Goal: Task Accomplishment & Management: Use online tool/utility

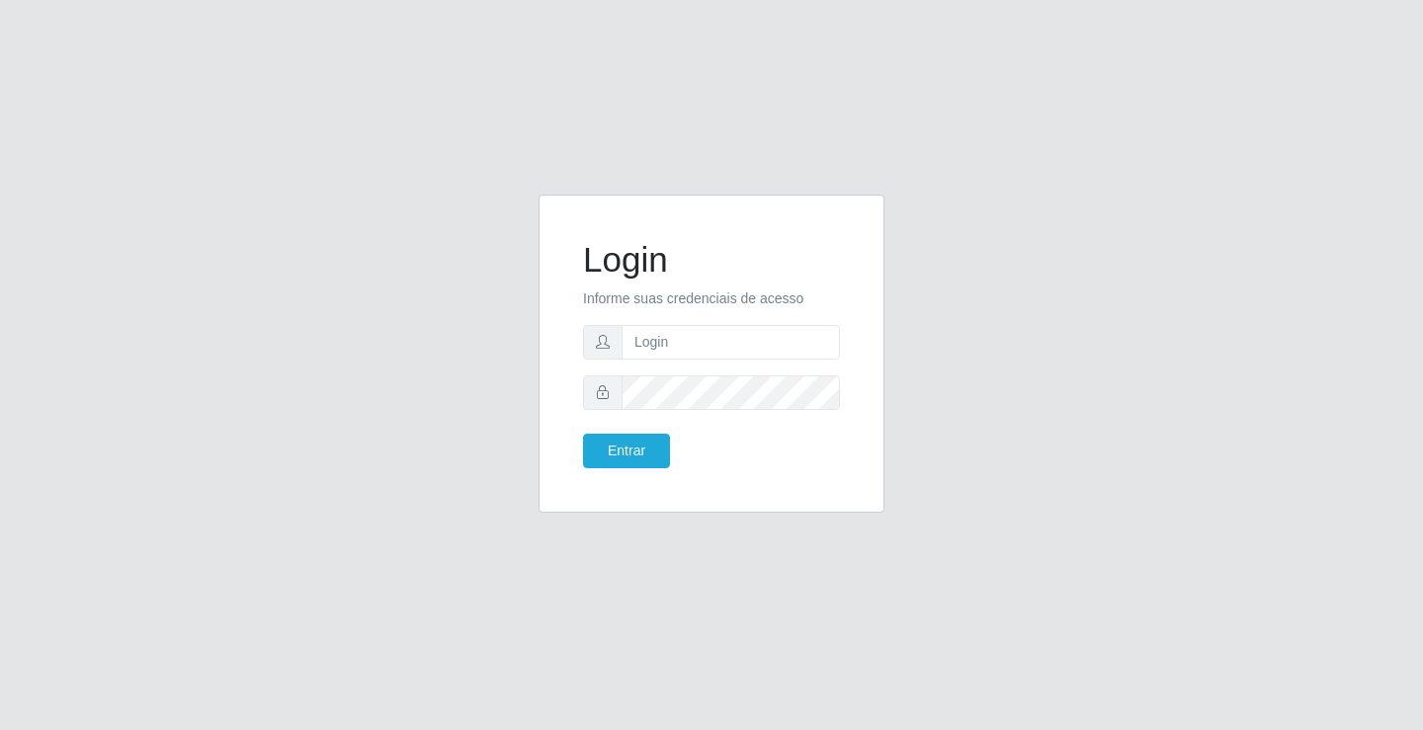
type input "[PERSON_NAME]"
click at [583, 434] on button "Entrar" at bounding box center [626, 451] width 87 height 35
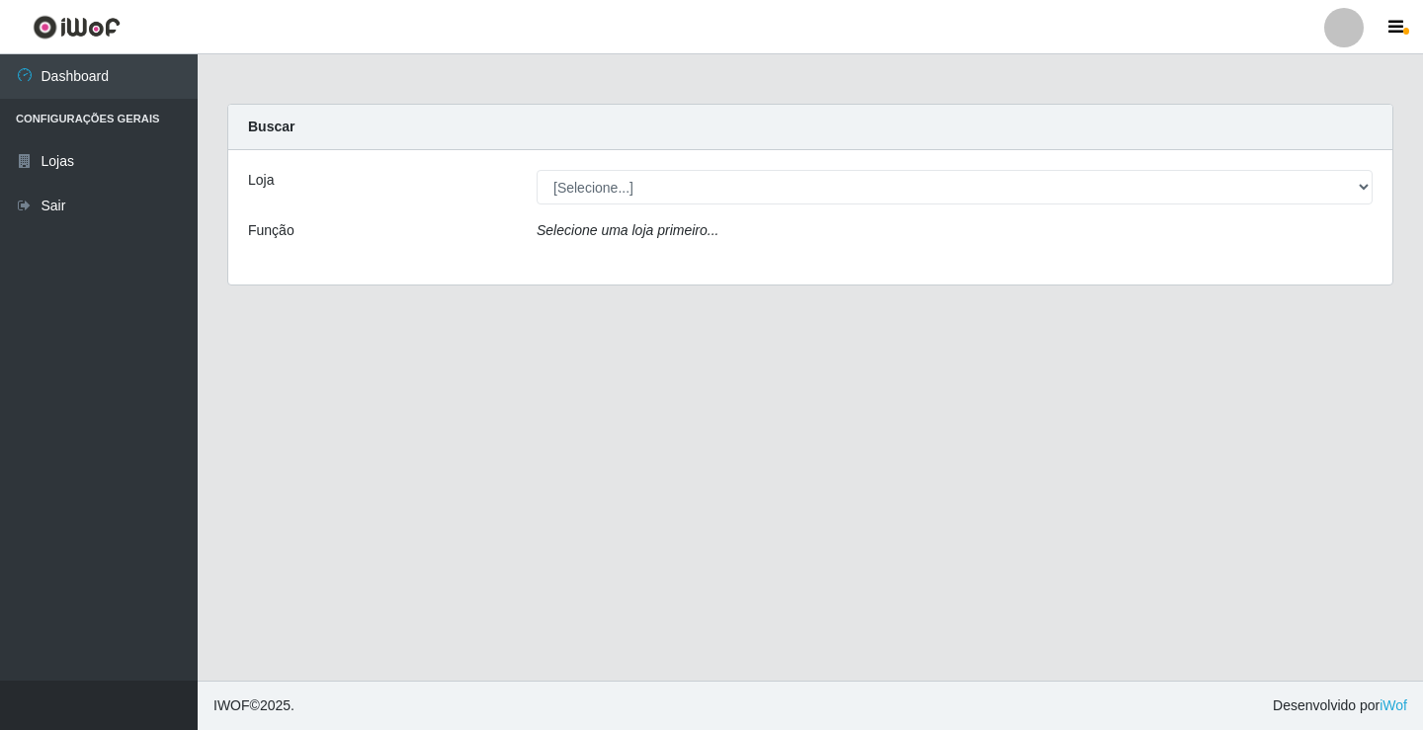
click at [709, 205] on div "Loja [Selecione...] Ideal - Conceição Função Selecione uma loja primeiro..." at bounding box center [810, 217] width 1164 height 134
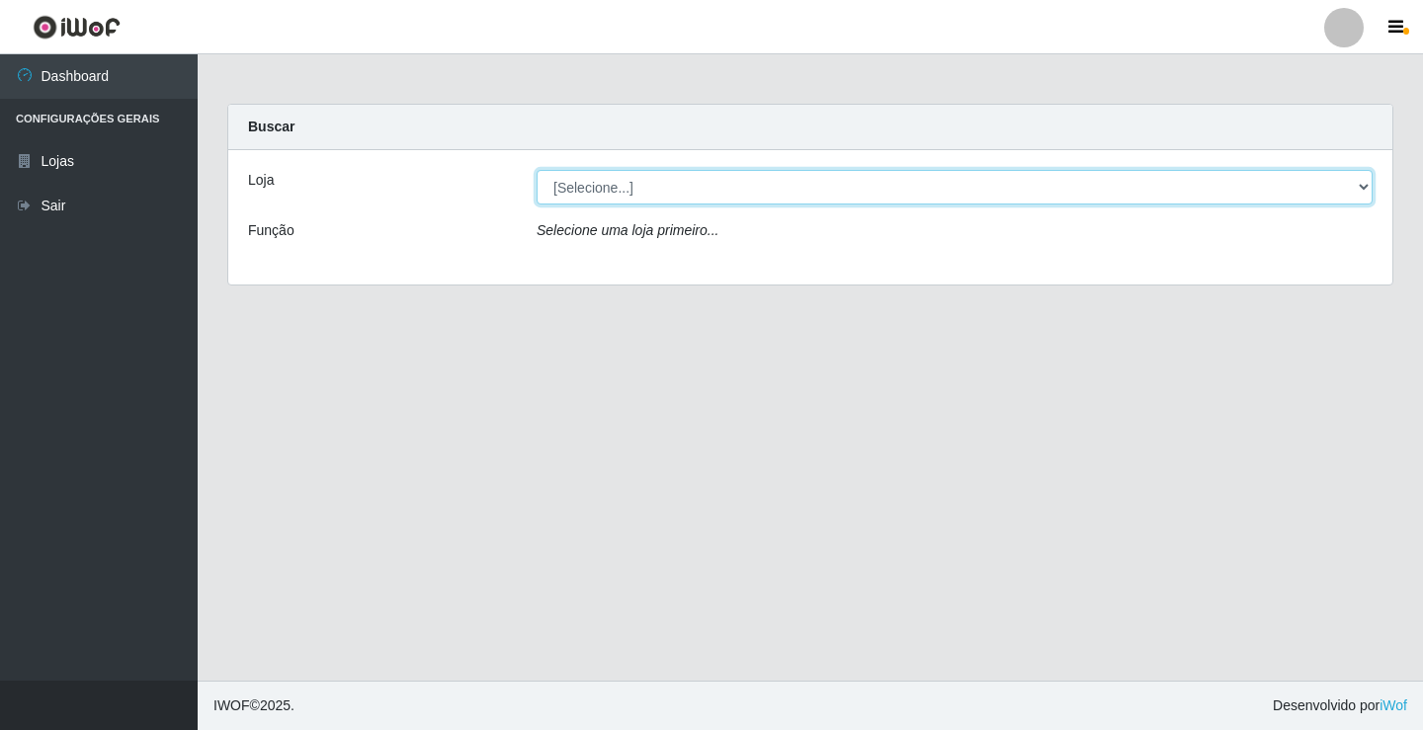
click at [692, 179] on select "[Selecione...] Ideal - Conceição" at bounding box center [955, 187] width 836 height 35
select select "231"
click at [537, 170] on select "[Selecione...] Ideal - Conceição" at bounding box center [955, 187] width 836 height 35
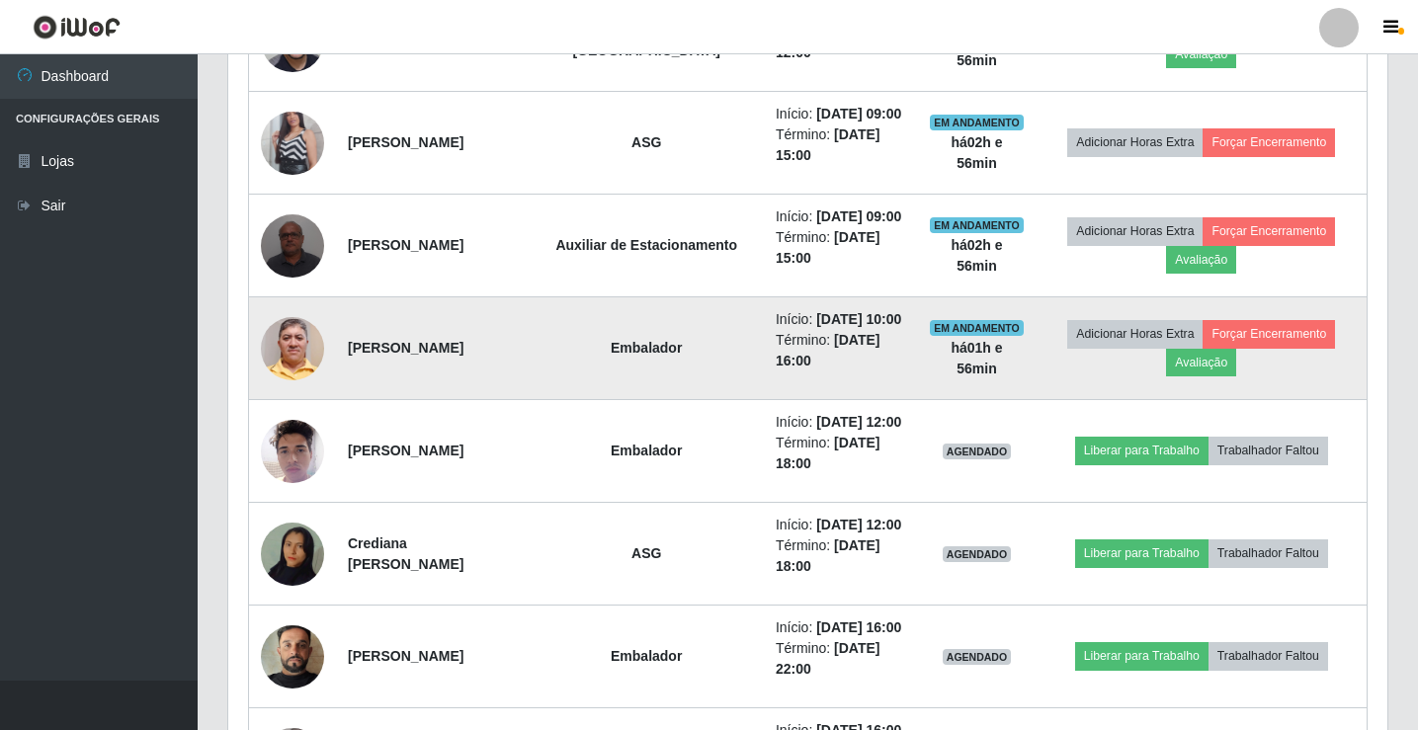
scroll to position [1087, 0]
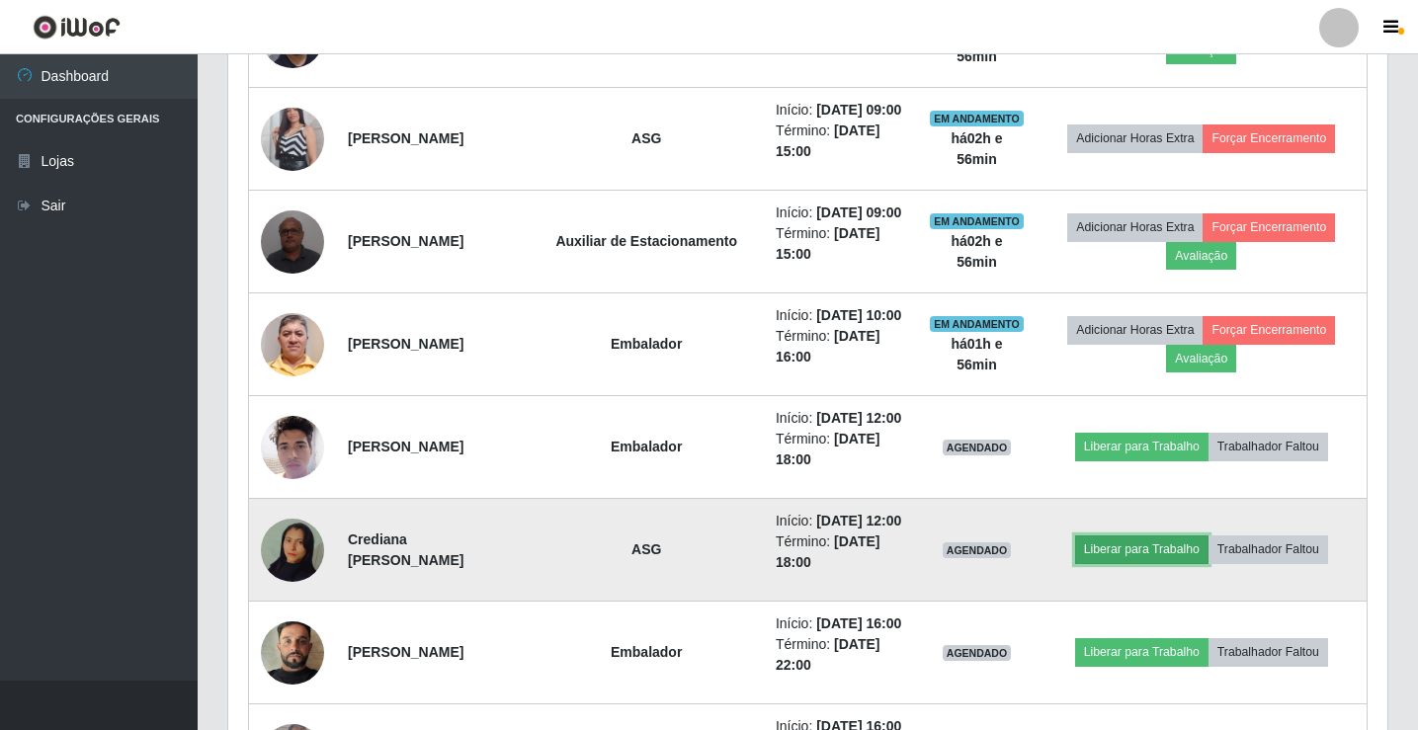
click at [1108, 549] on button "Liberar para Trabalho" at bounding box center [1141, 550] width 133 height 28
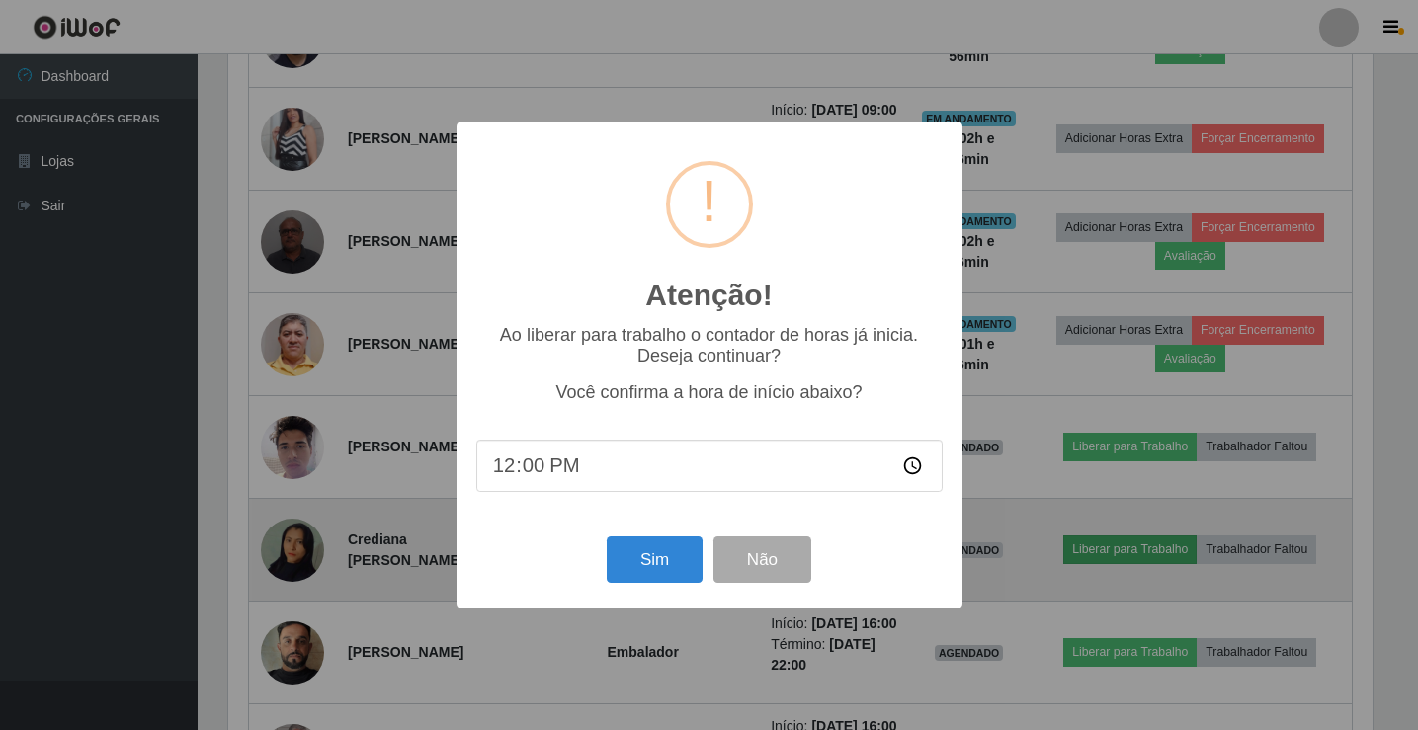
scroll to position [410, 1149]
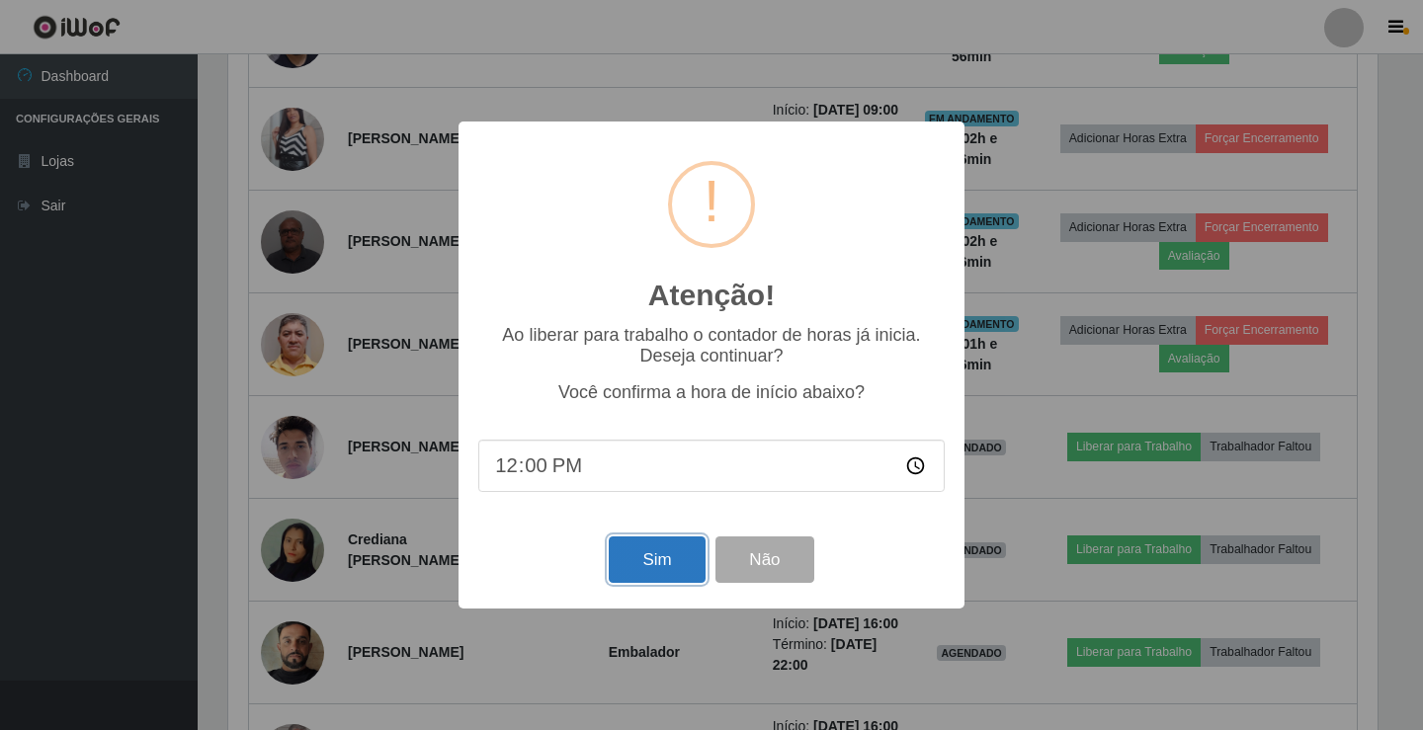
click at [667, 567] on button "Sim" at bounding box center [657, 560] width 96 height 46
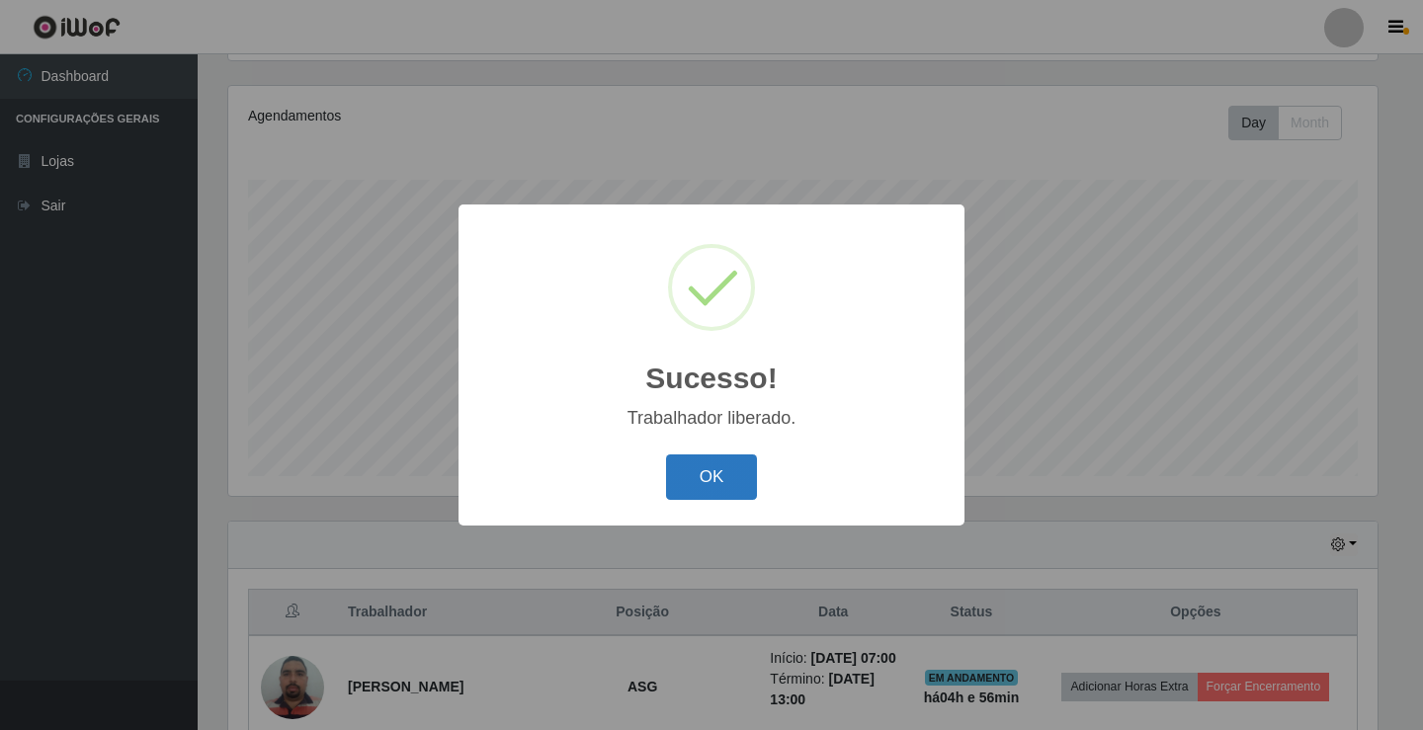
click at [685, 488] on button "OK" at bounding box center [712, 478] width 92 height 46
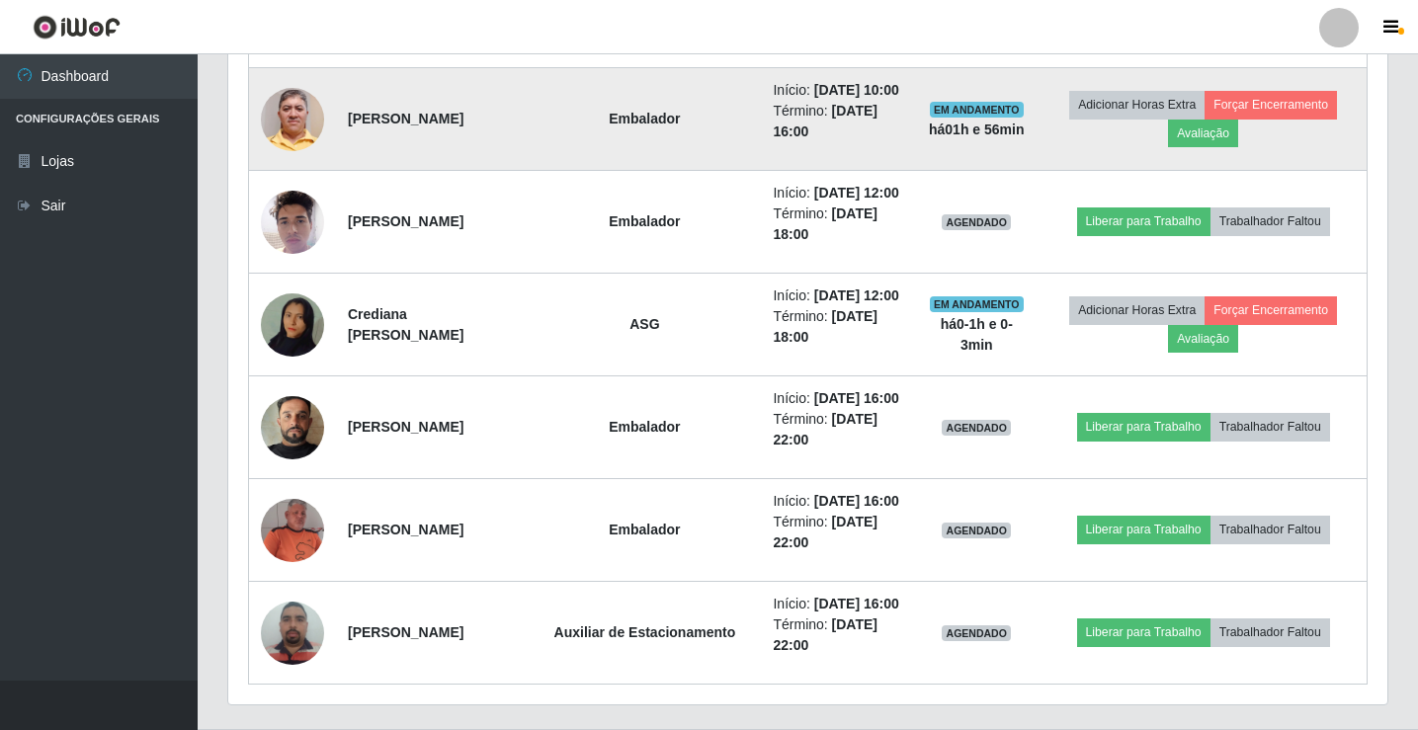
scroll to position [1317, 0]
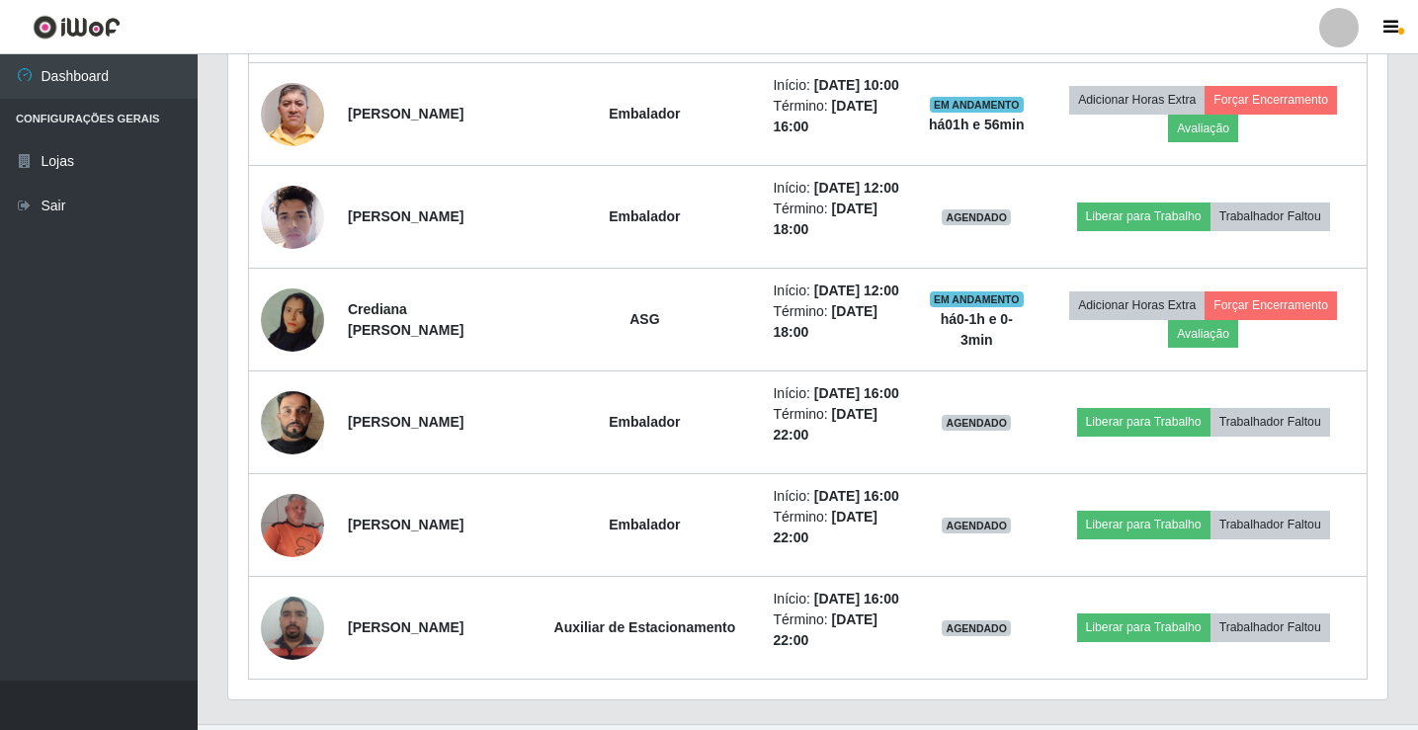
click at [1341, 31] on div at bounding box center [1339, 28] width 40 height 40
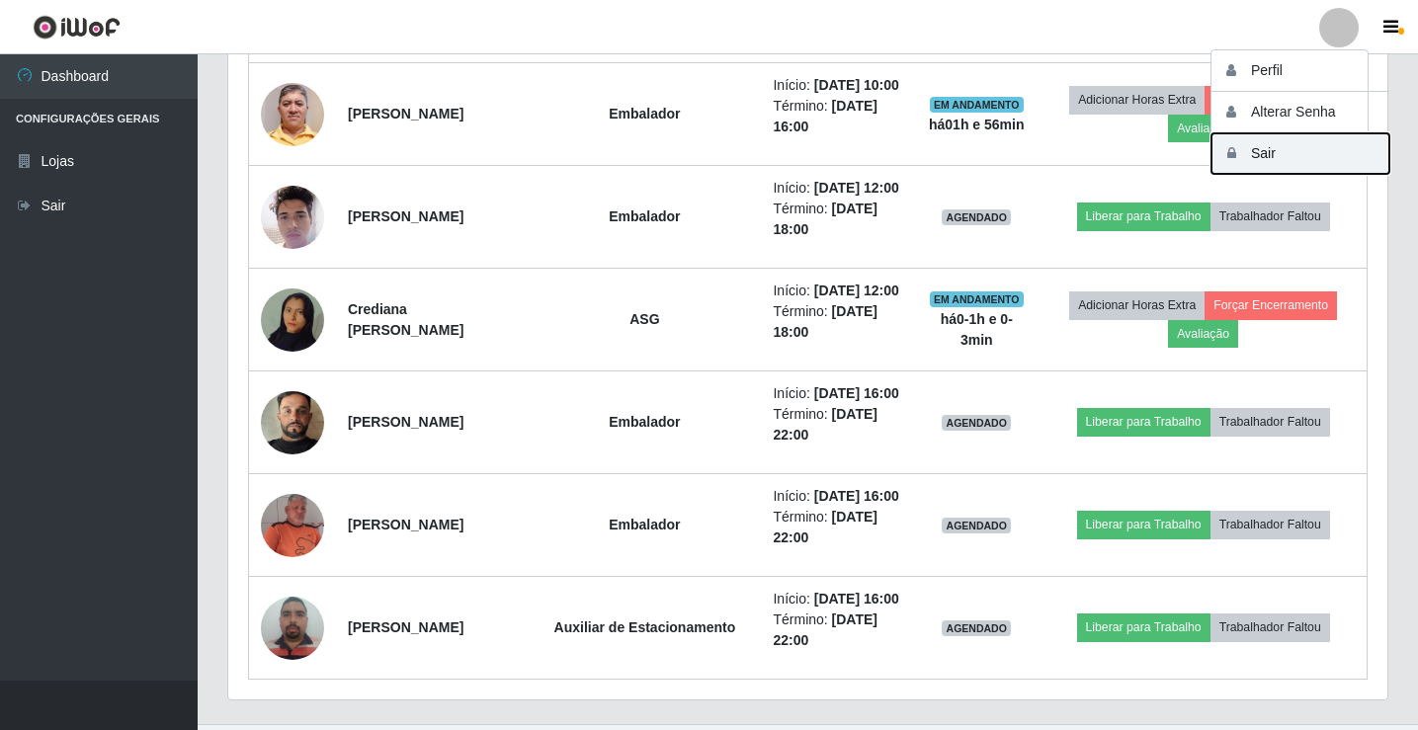
click at [1317, 164] on button "Sair" at bounding box center [1301, 153] width 178 height 41
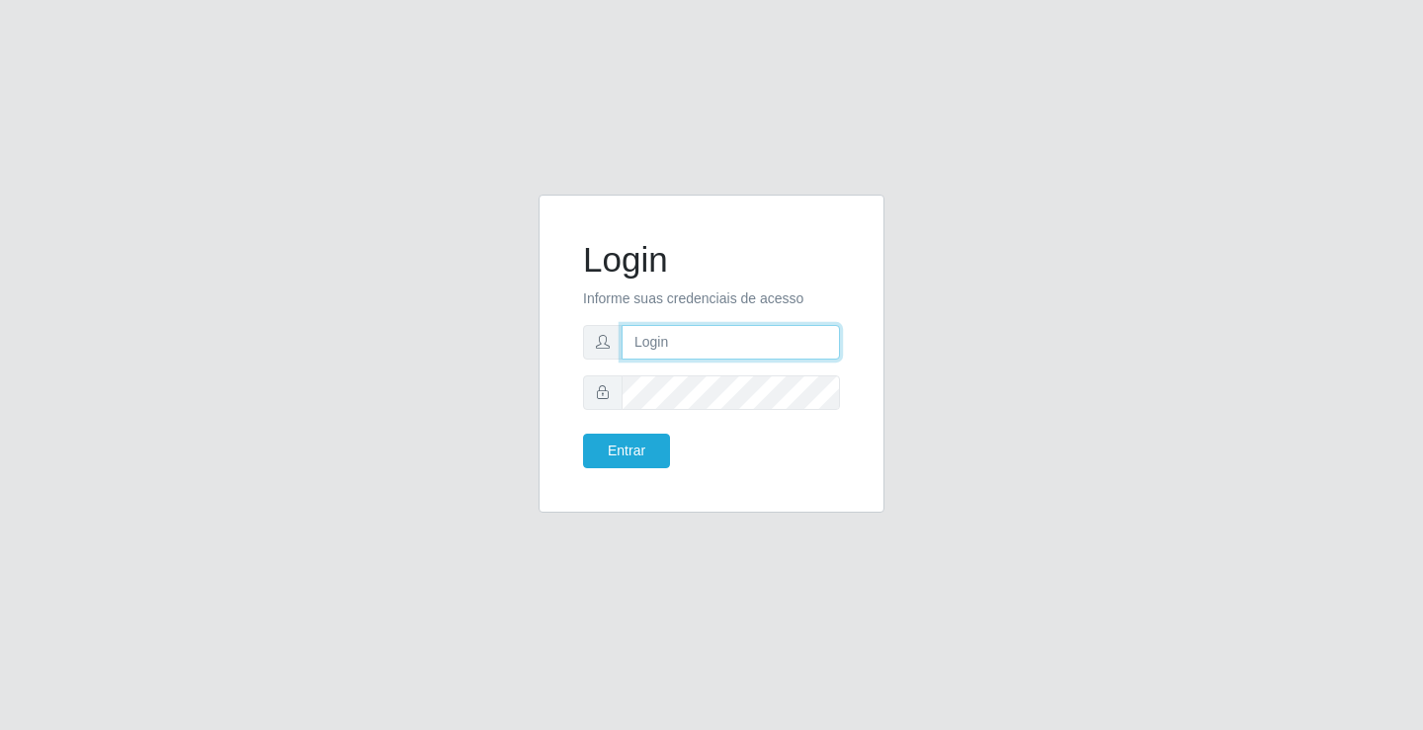
click at [725, 341] on input "text" at bounding box center [731, 342] width 218 height 35
type input "[PERSON_NAME]"
click at [583, 434] on button "Entrar" at bounding box center [626, 451] width 87 height 35
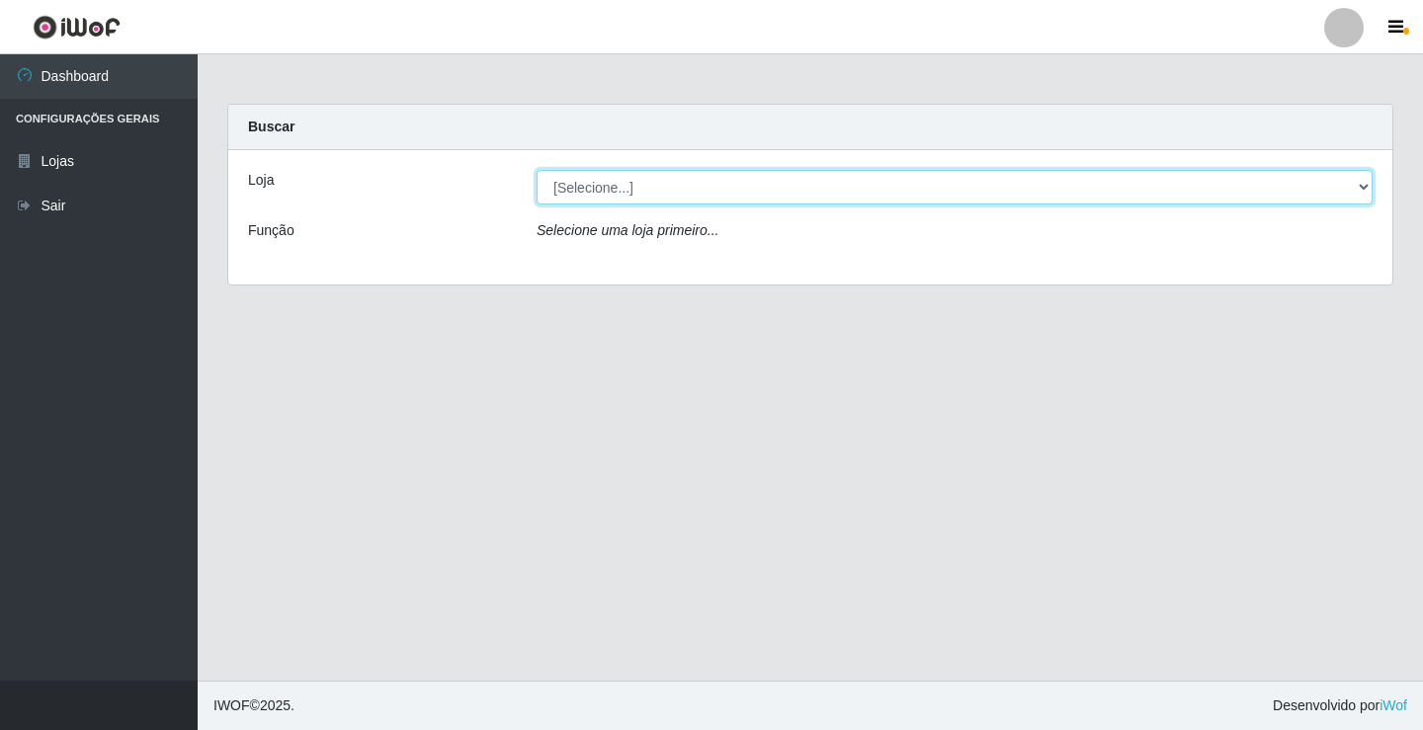
click at [558, 184] on select "[Selecione...] Ideal - Conceição" at bounding box center [955, 187] width 836 height 35
select select "231"
click at [537, 170] on select "[Selecione...] Ideal - Conceição" at bounding box center [955, 187] width 836 height 35
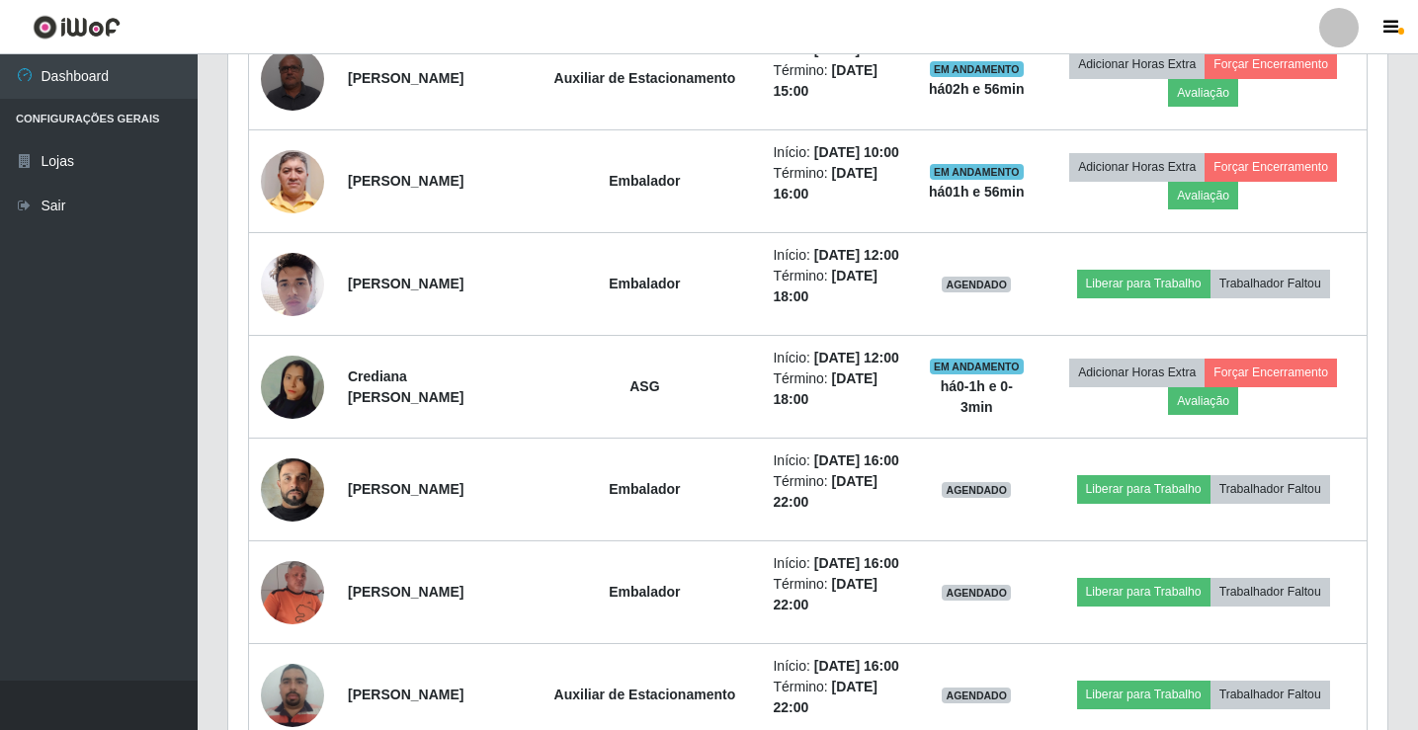
scroll to position [1285, 0]
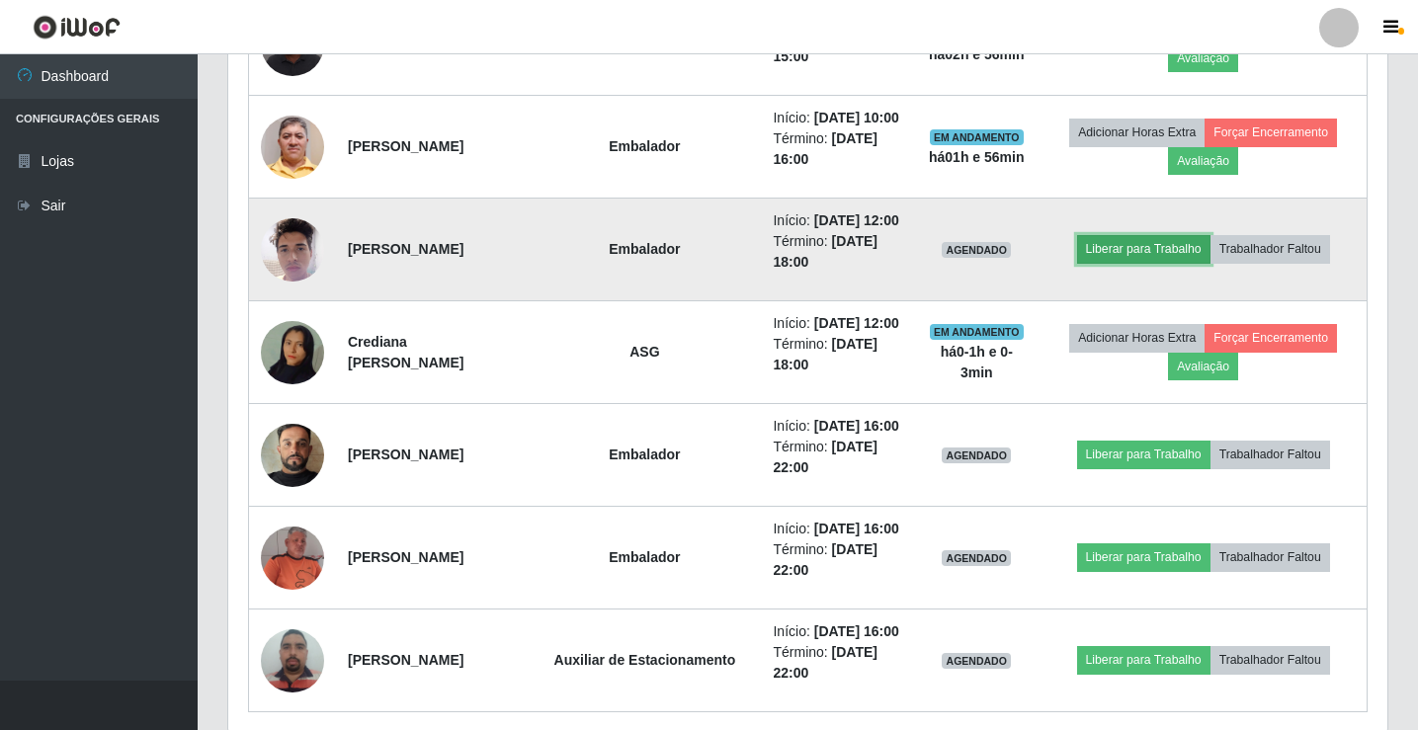
click at [1128, 263] on button "Liberar para Trabalho" at bounding box center [1143, 249] width 133 height 28
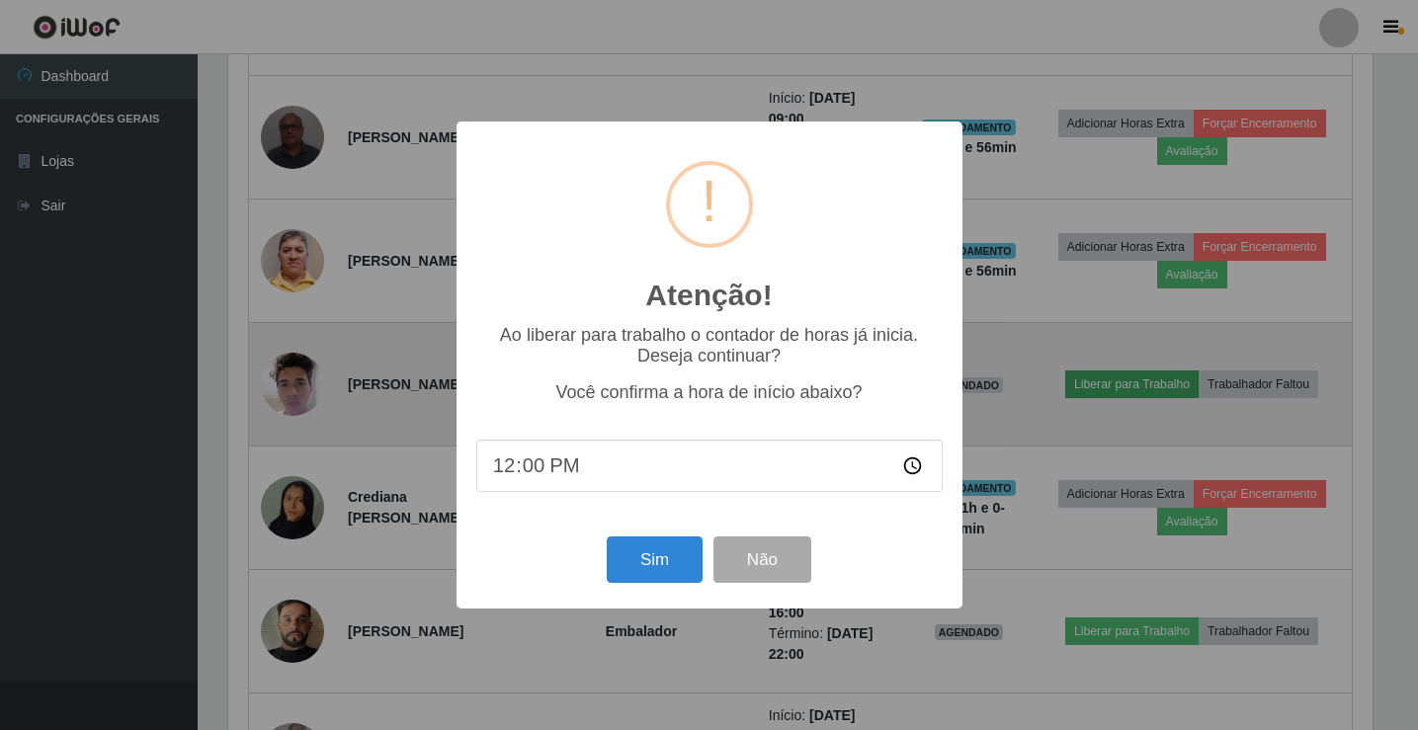
scroll to position [410, 1149]
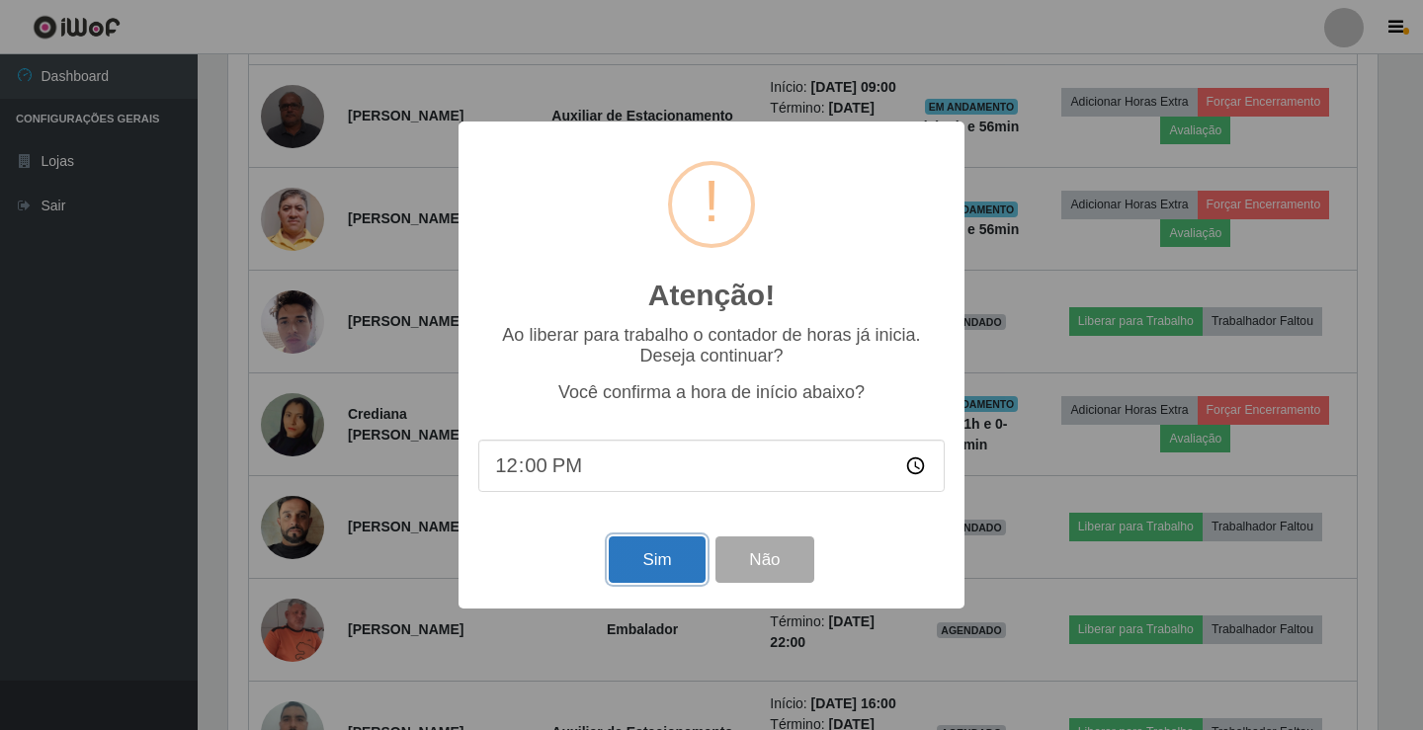
click at [652, 560] on button "Sim" at bounding box center [657, 560] width 96 height 46
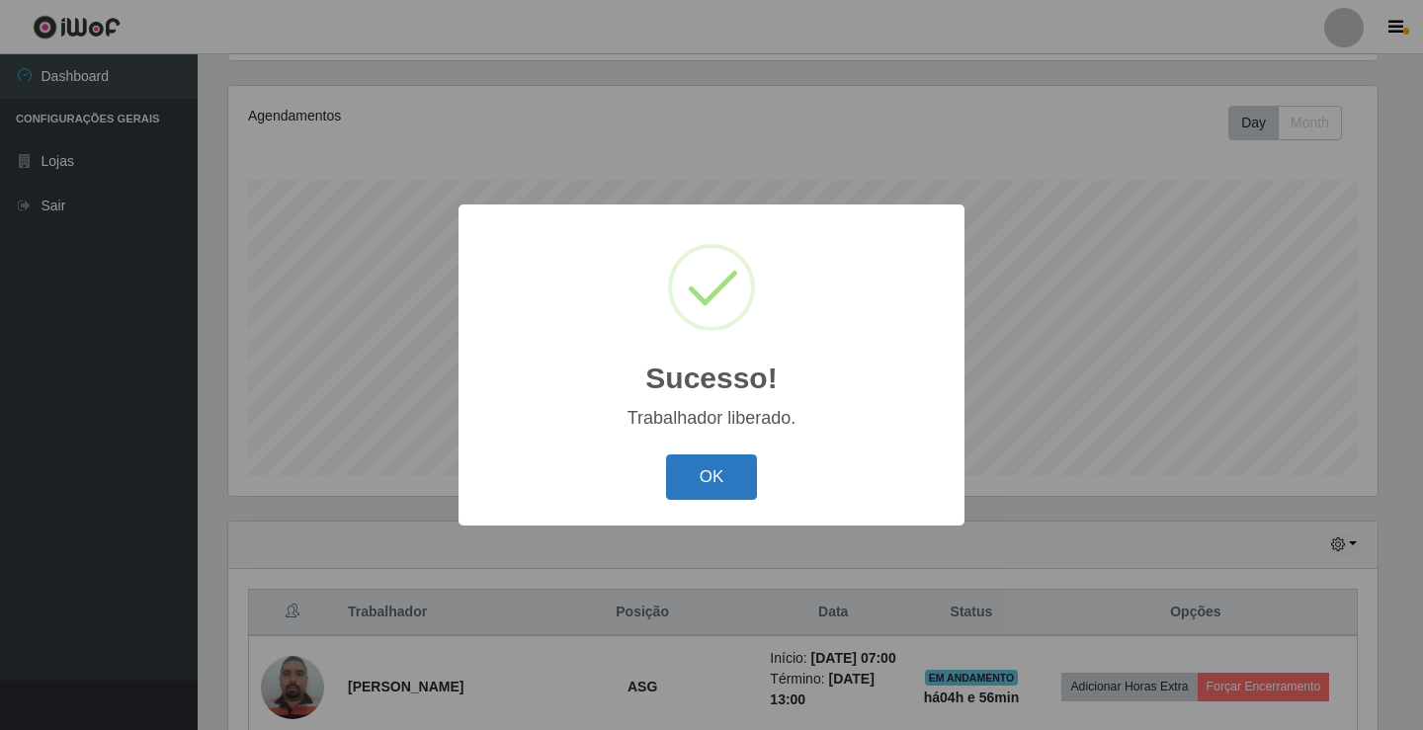
click at [727, 482] on button "OK" at bounding box center [712, 478] width 92 height 46
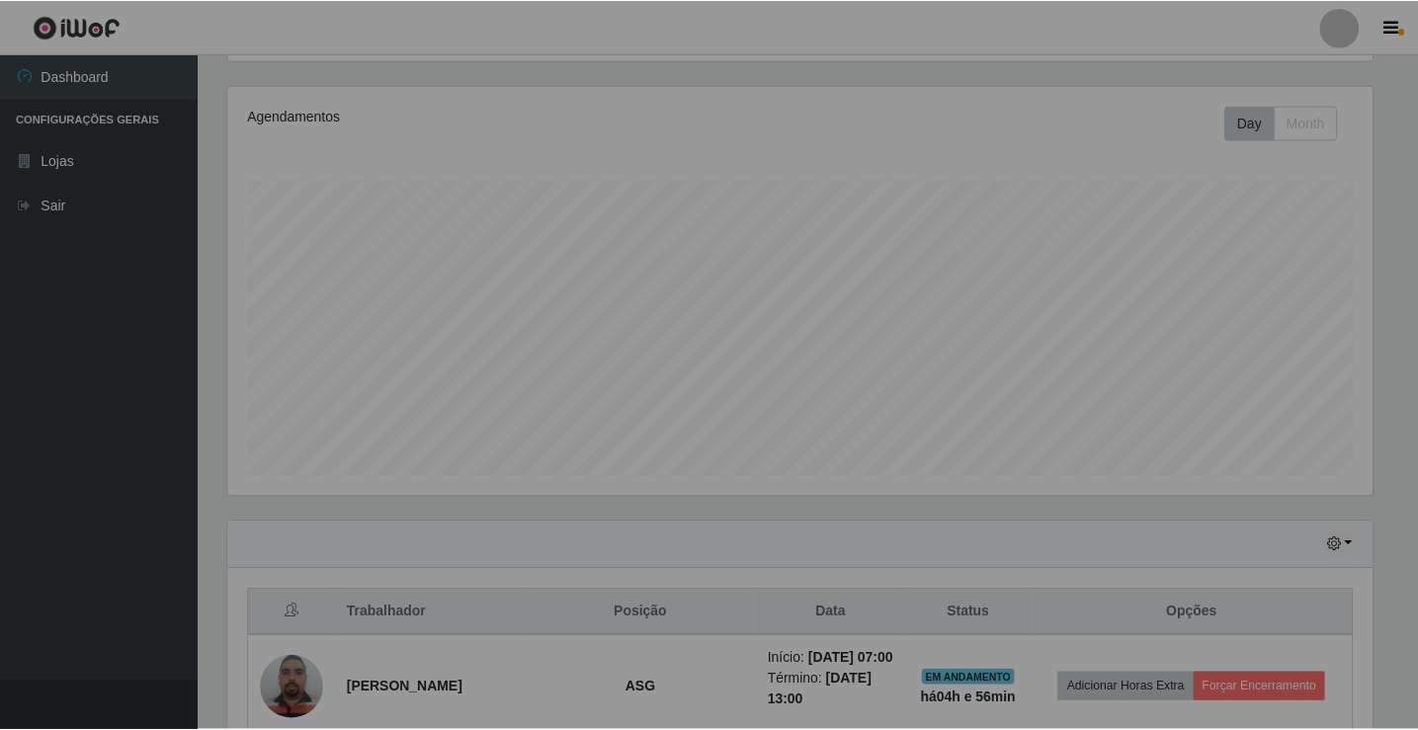
scroll to position [0, 0]
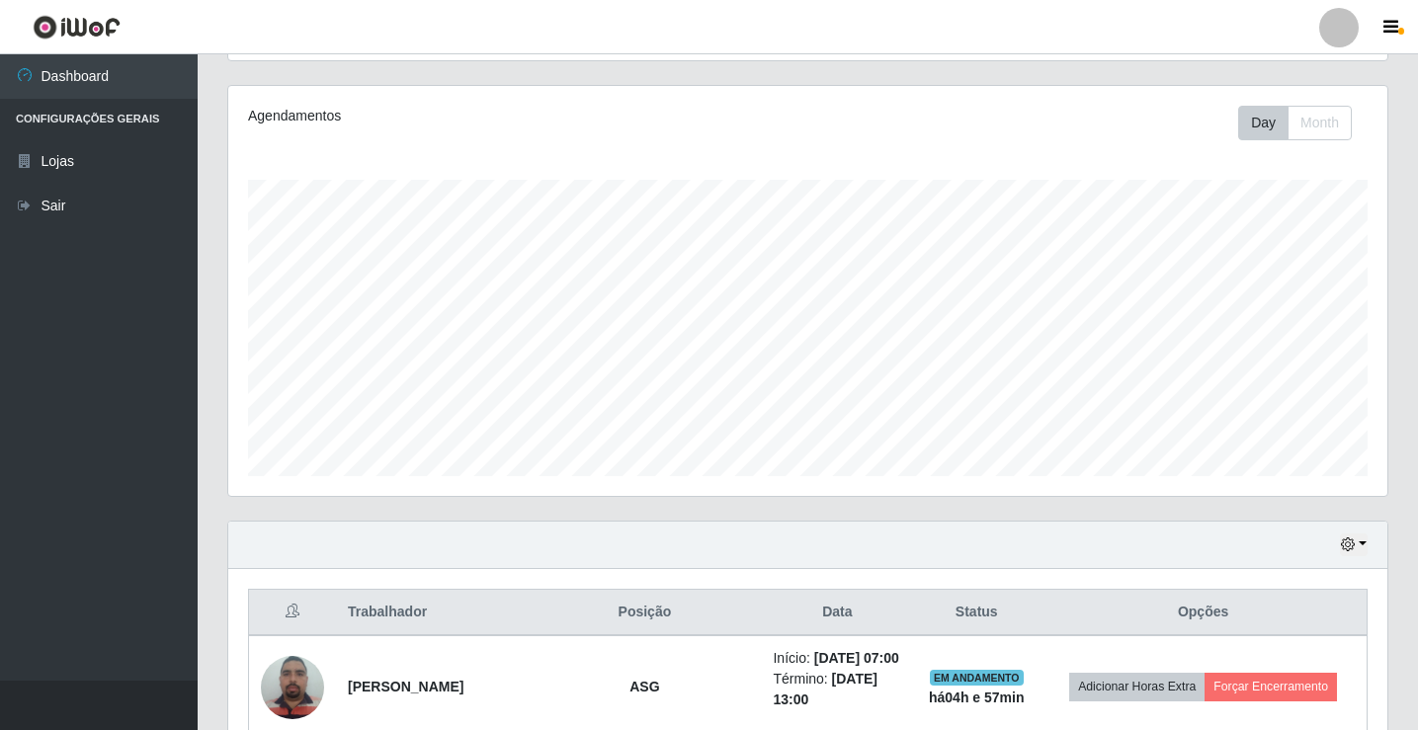
click at [1336, 28] on div at bounding box center [1339, 28] width 40 height 40
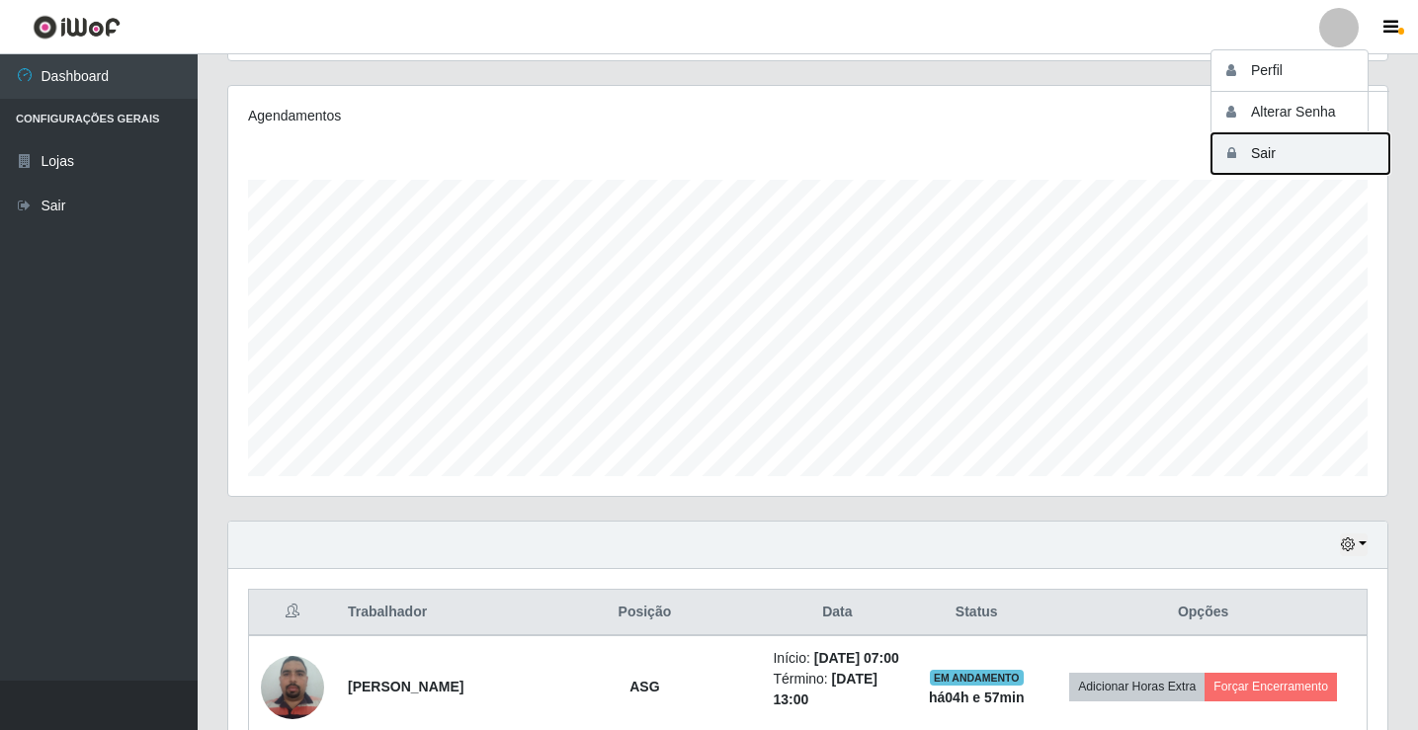
click at [1290, 160] on button "Sair" at bounding box center [1301, 153] width 178 height 41
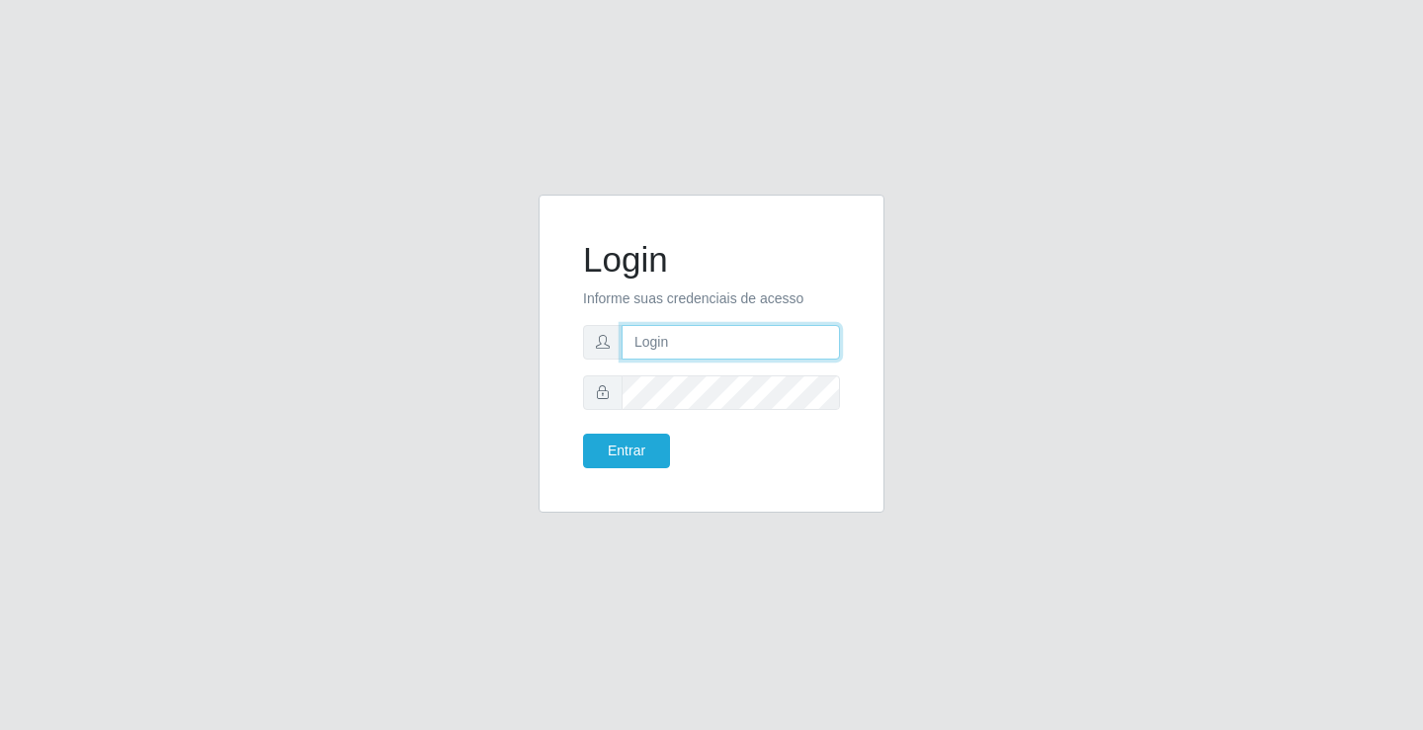
click at [759, 326] on input "text" at bounding box center [731, 342] width 218 height 35
type input "[PERSON_NAME]"
click at [583, 434] on button "Entrar" at bounding box center [626, 451] width 87 height 35
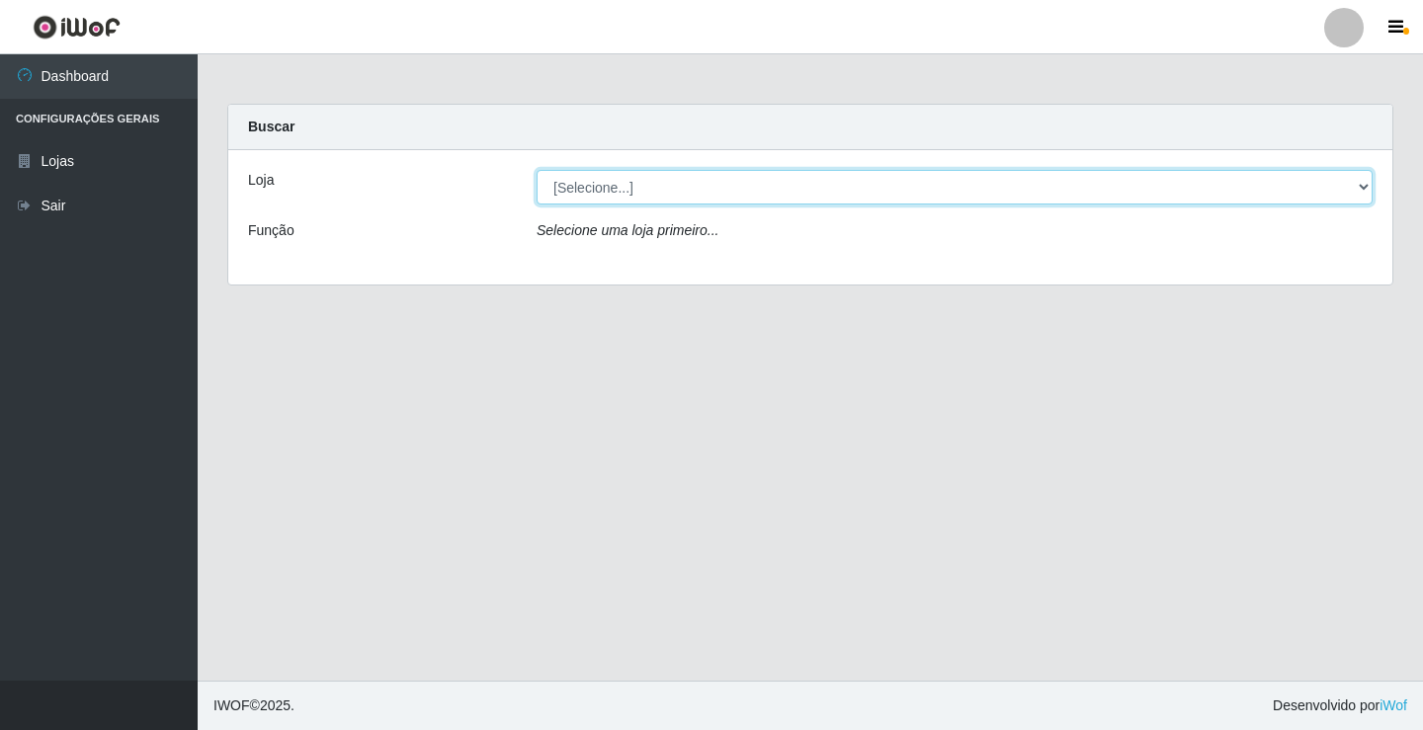
click at [620, 193] on select "[Selecione...] Ideal - Conceição" at bounding box center [955, 187] width 836 height 35
select select "231"
click at [537, 170] on select "[Selecione...] Ideal - Conceição" at bounding box center [955, 187] width 836 height 35
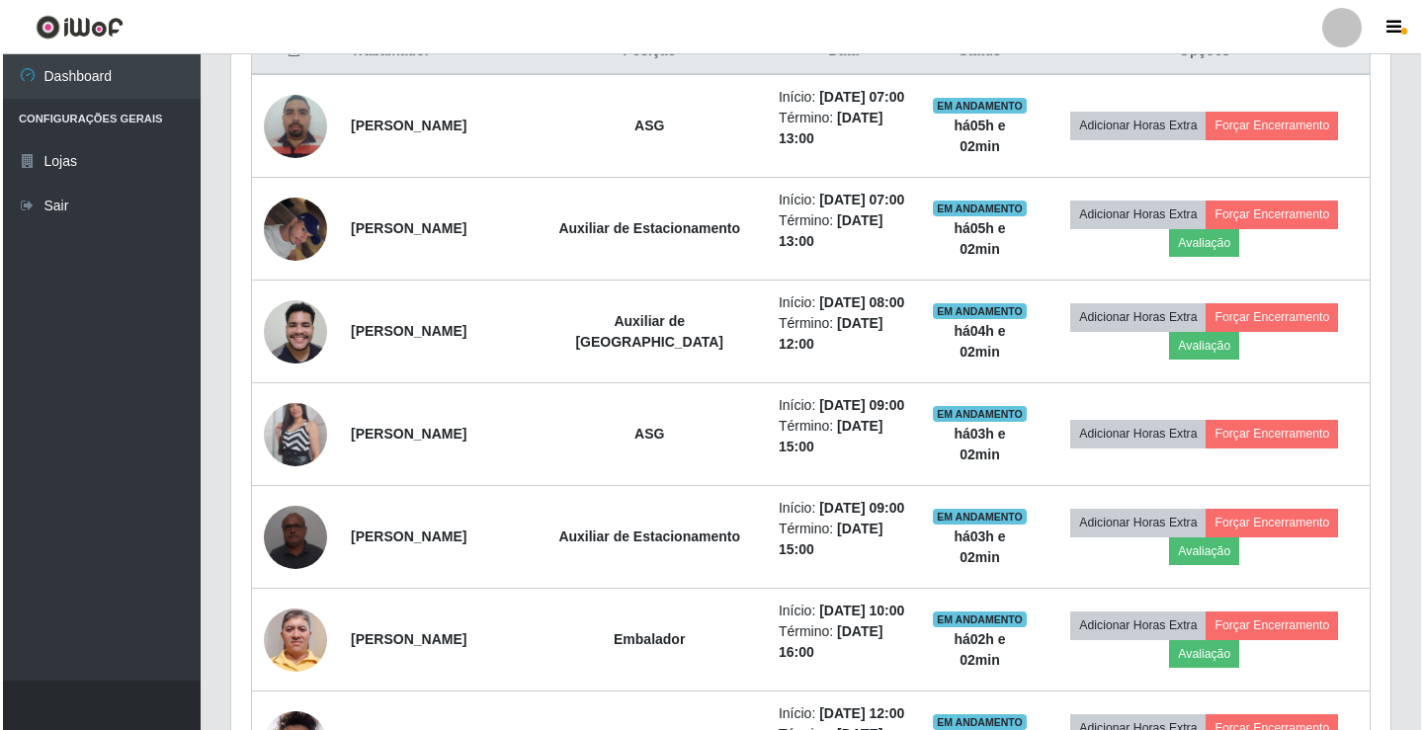
scroll to position [791, 0]
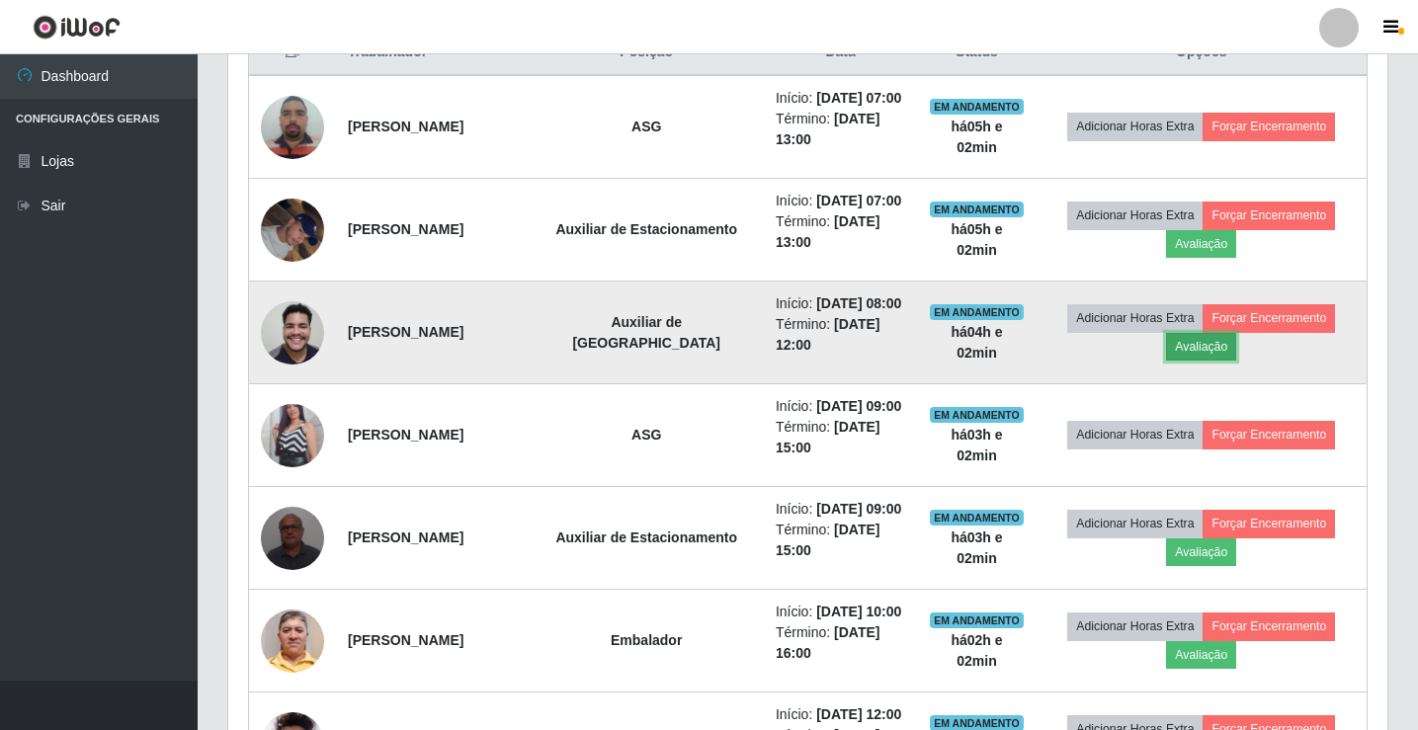
click at [1205, 345] on button "Avaliação" at bounding box center [1201, 347] width 70 height 28
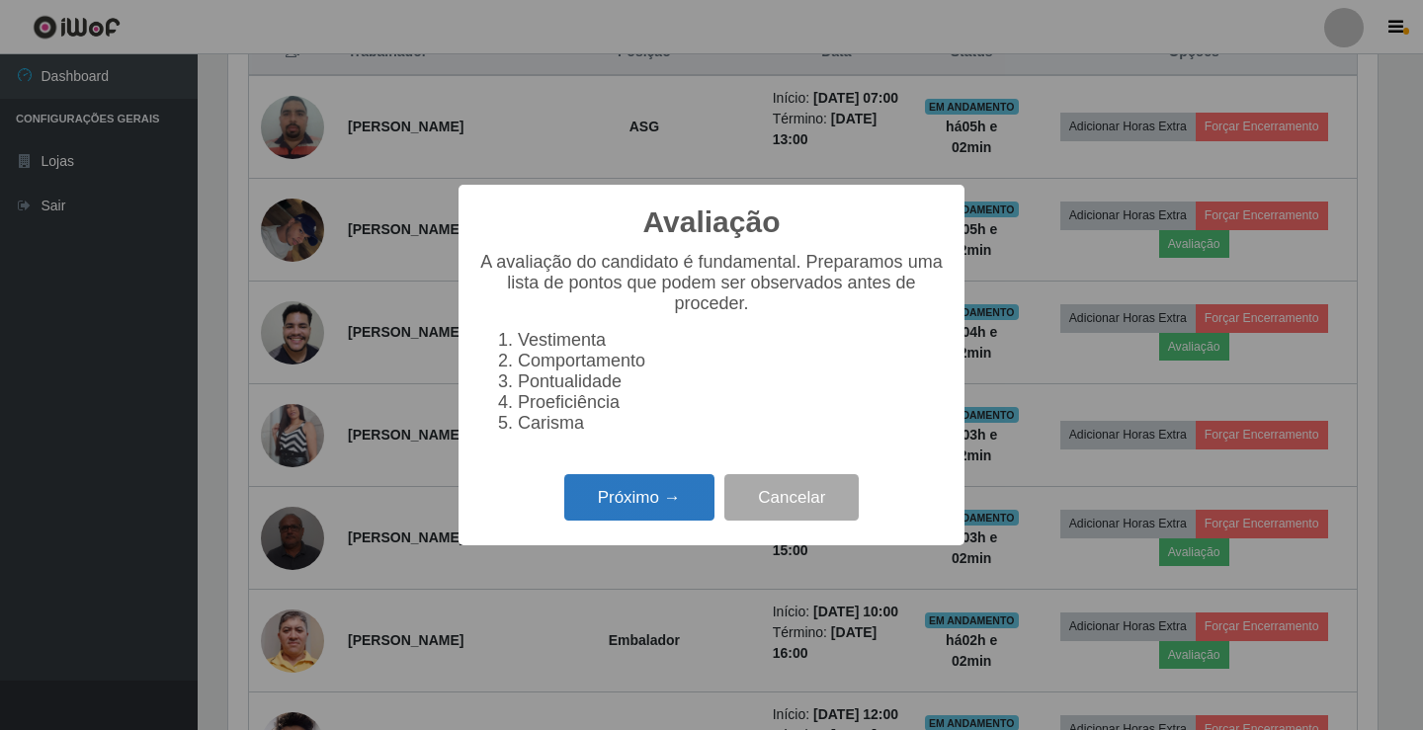
click at [651, 511] on button "Próximo →" at bounding box center [639, 497] width 150 height 46
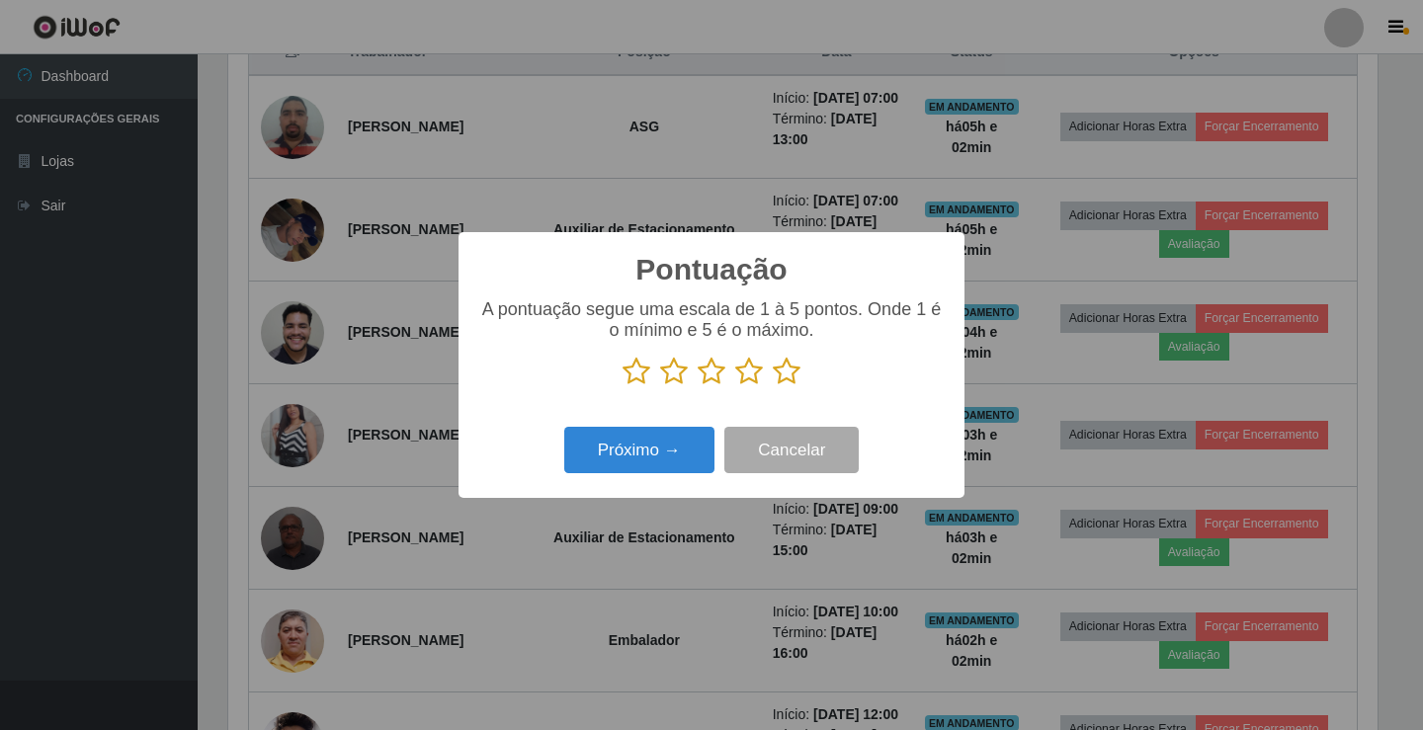
scroll to position [987843, 987104]
click at [707, 375] on icon at bounding box center [712, 372] width 28 height 30
click at [698, 386] on input "radio" at bounding box center [698, 386] width 0 height 0
click at [658, 441] on button "Próximo →" at bounding box center [639, 450] width 150 height 46
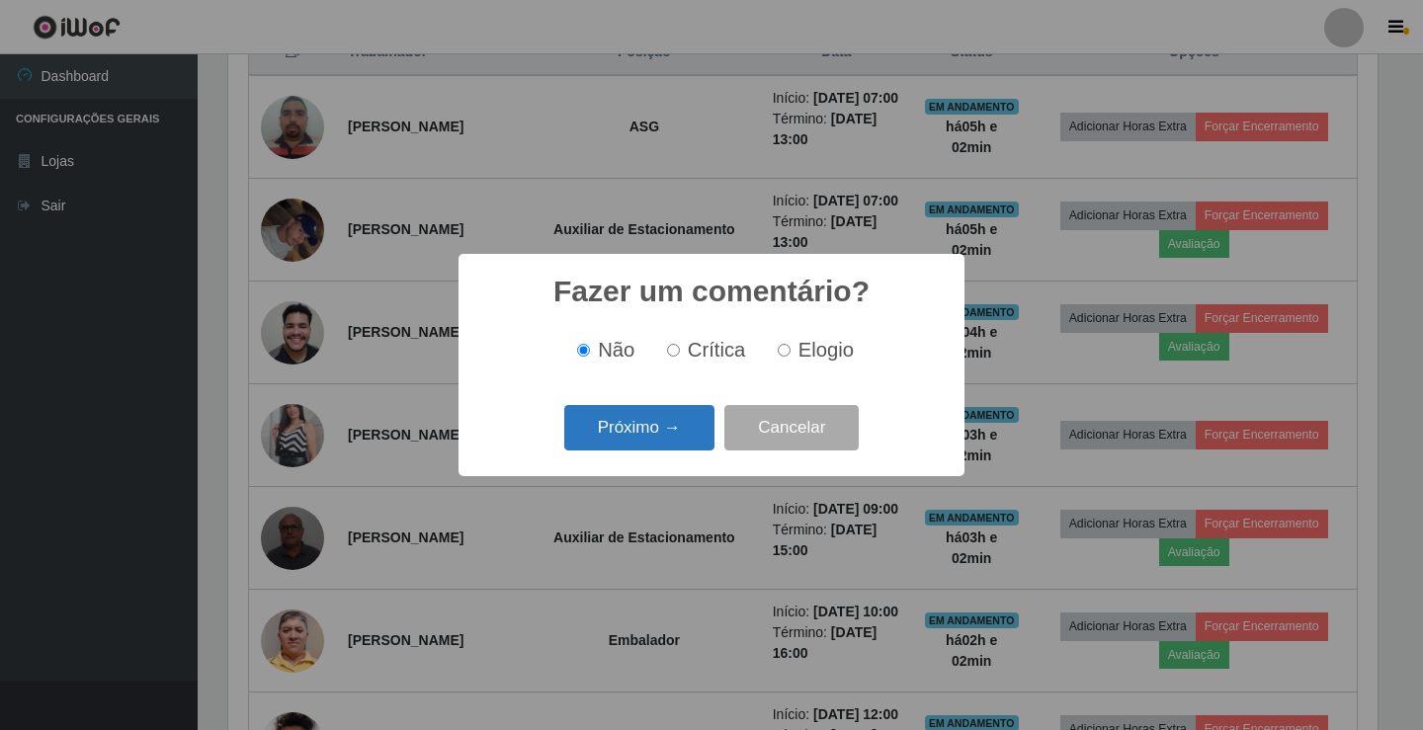
click at [662, 431] on button "Próximo →" at bounding box center [639, 428] width 150 height 46
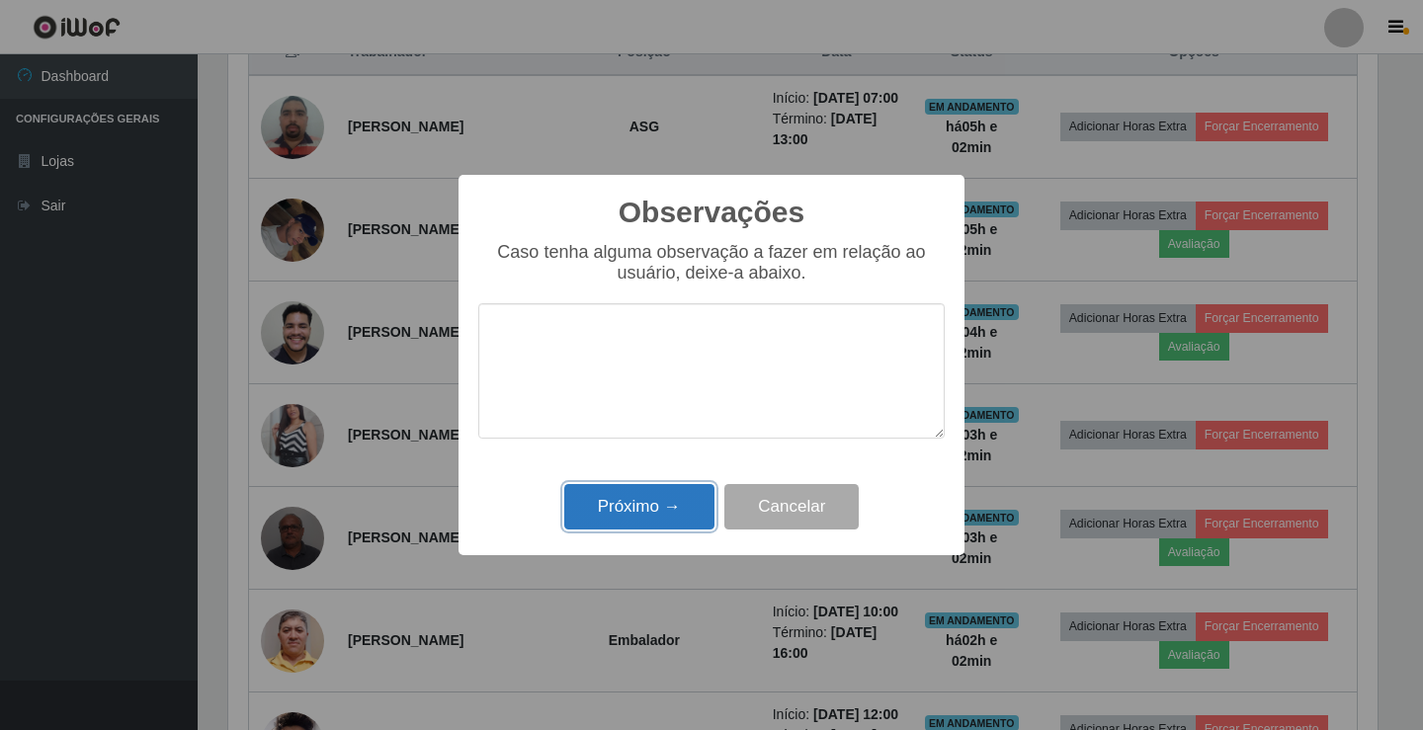
click at [670, 523] on button "Próximo →" at bounding box center [639, 507] width 150 height 46
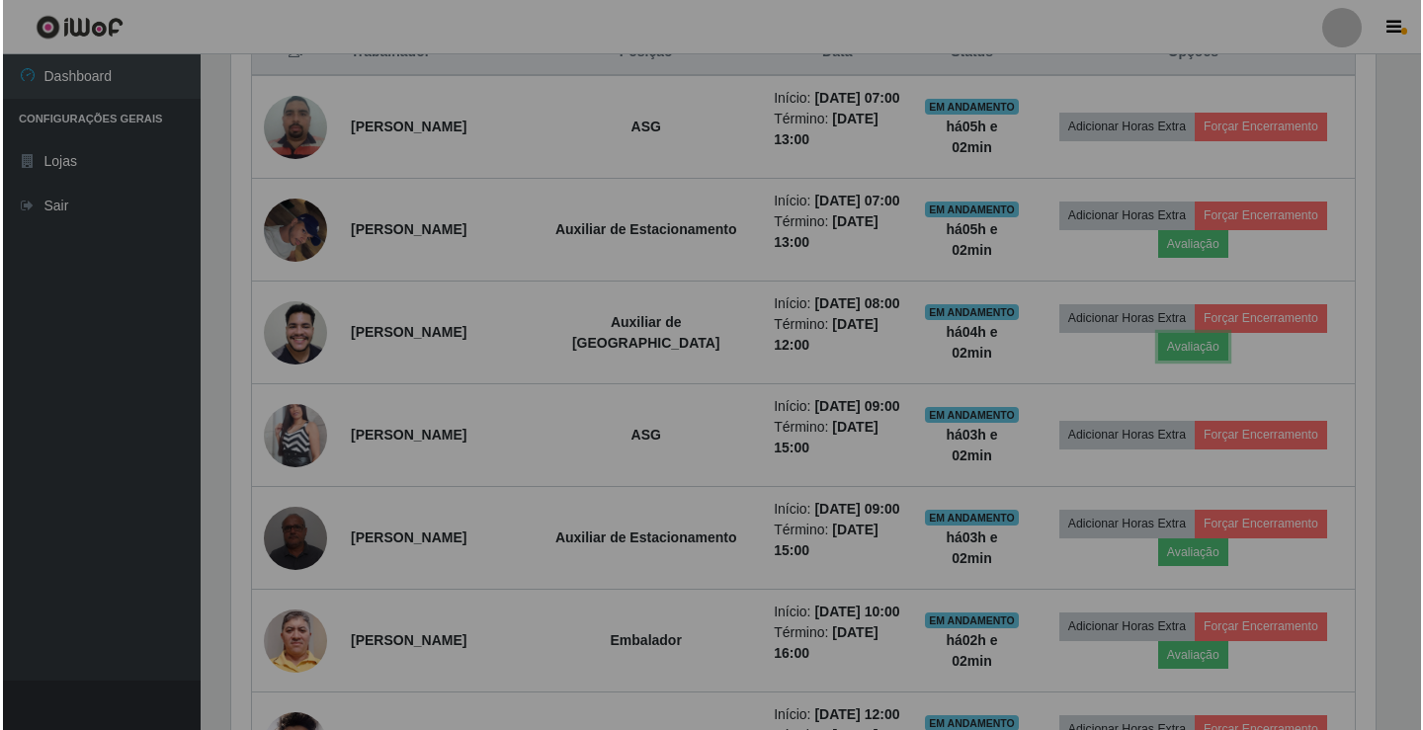
scroll to position [410, 1159]
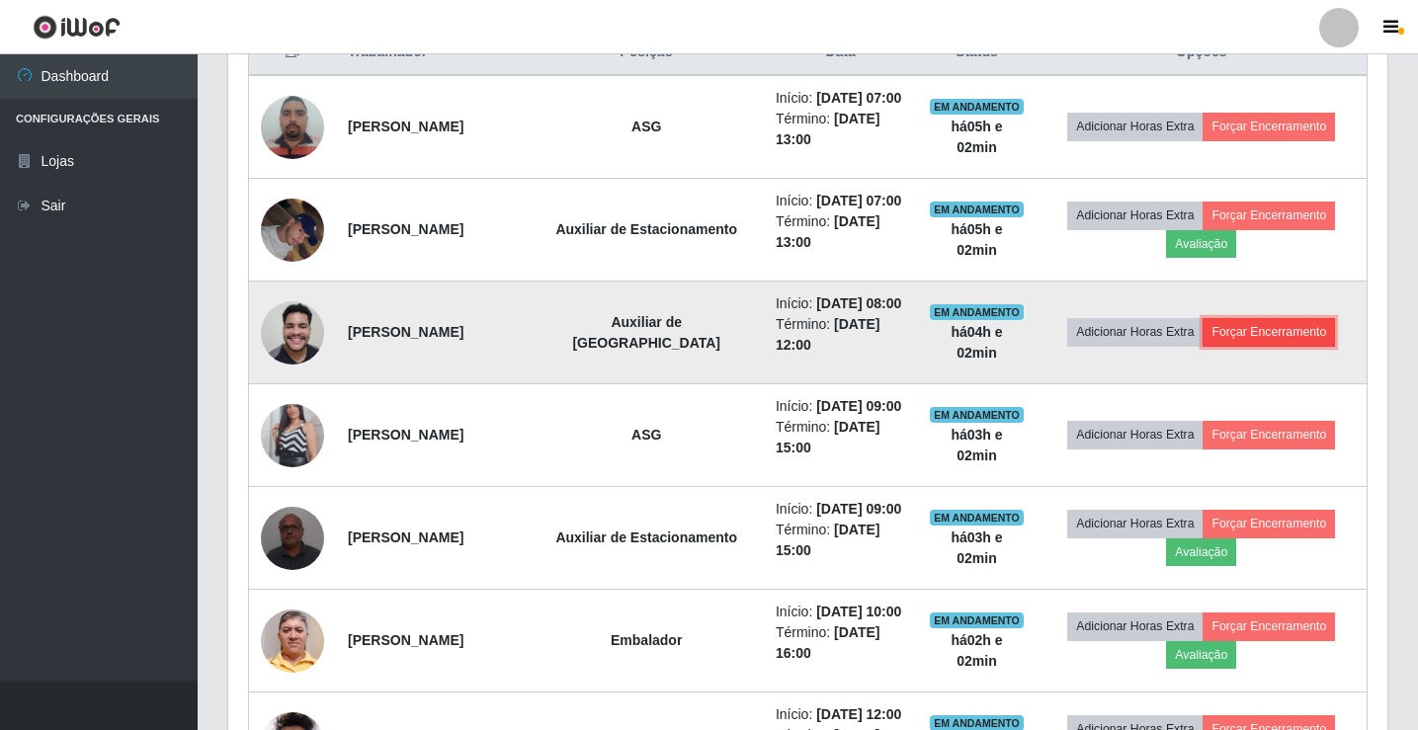
click at [1261, 323] on button "Forçar Encerramento" at bounding box center [1269, 332] width 132 height 28
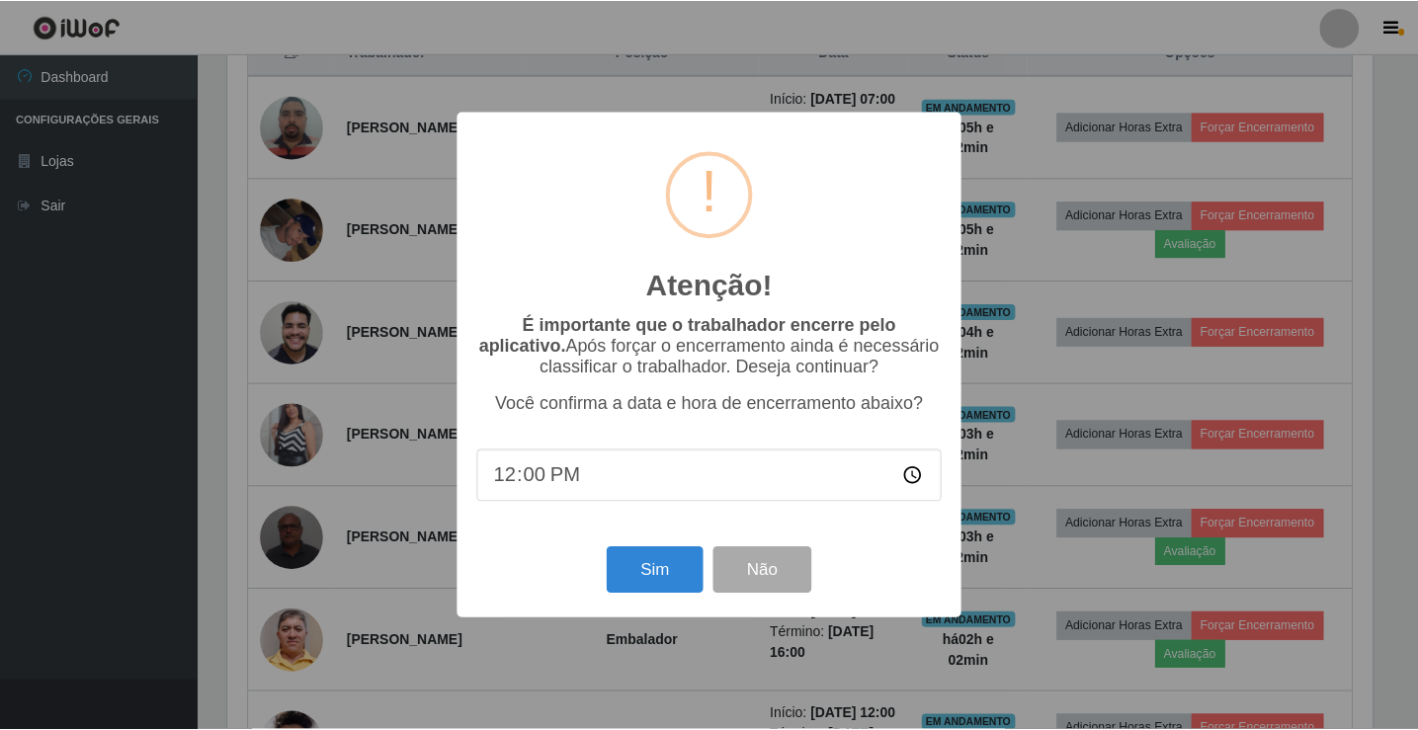
scroll to position [410, 1149]
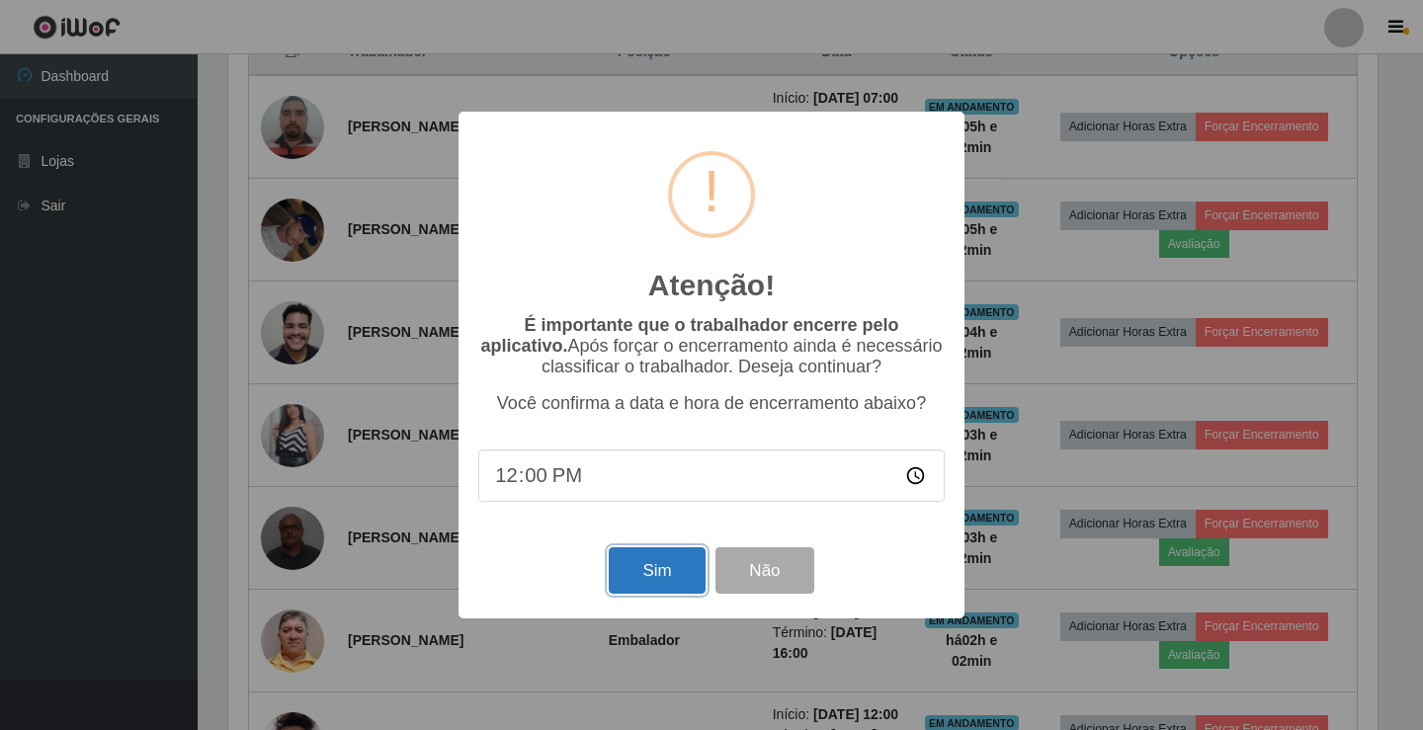
click at [681, 558] on button "Sim" at bounding box center [657, 570] width 96 height 46
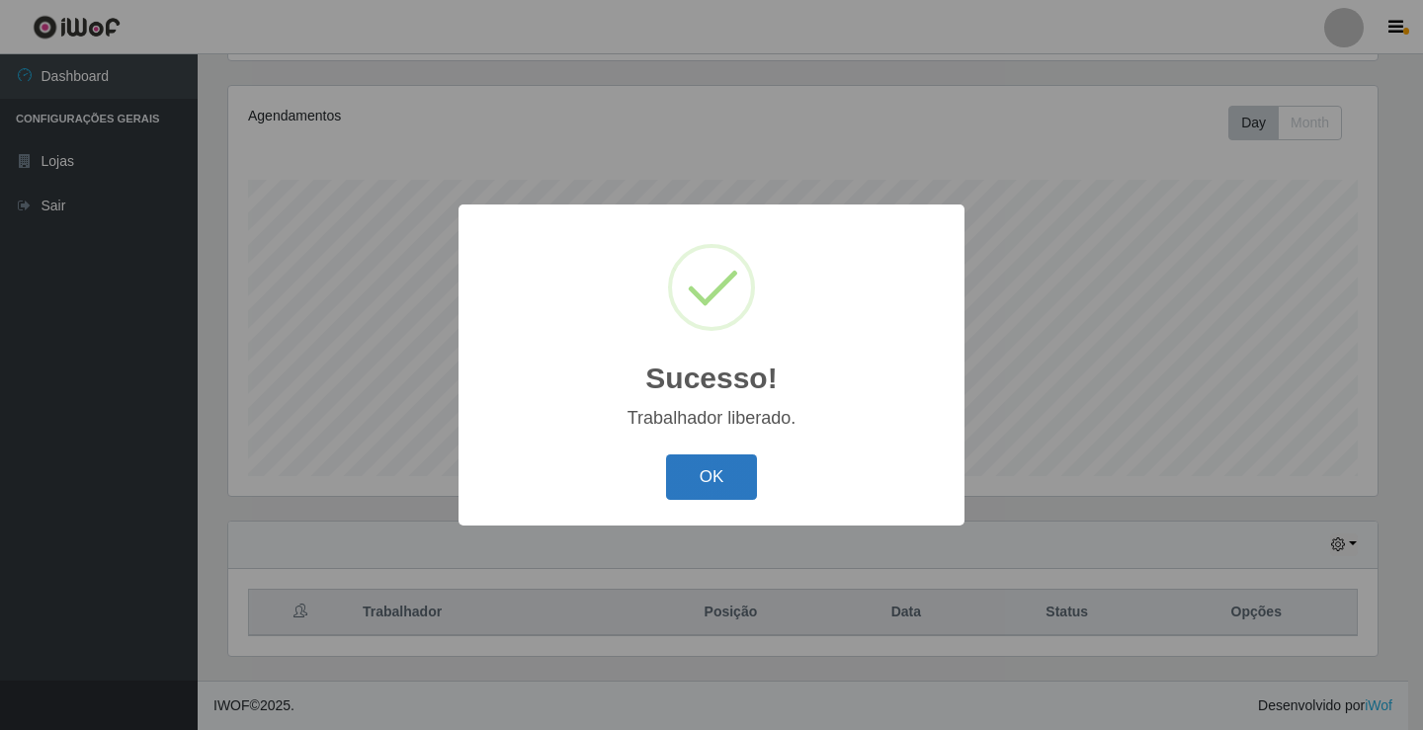
click at [725, 466] on button "OK" at bounding box center [712, 478] width 92 height 46
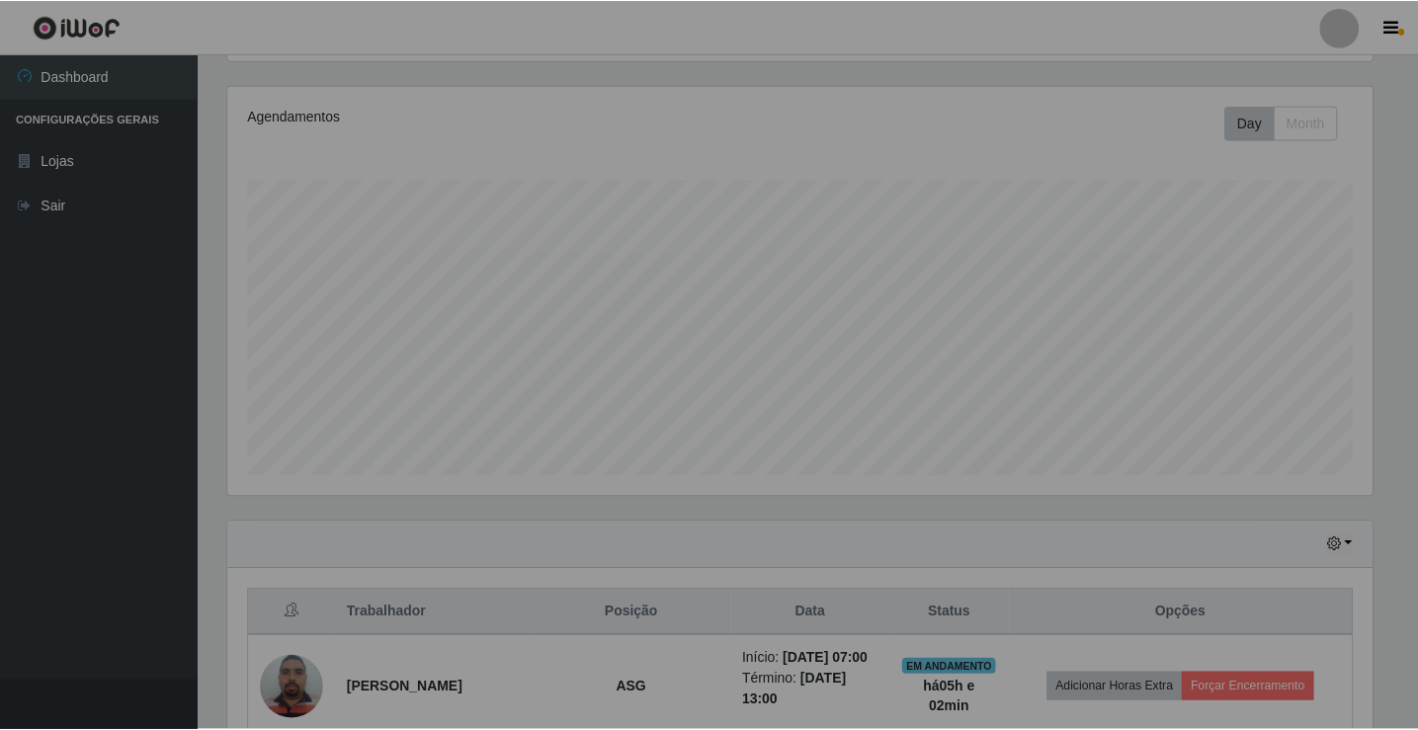
scroll to position [410, 1159]
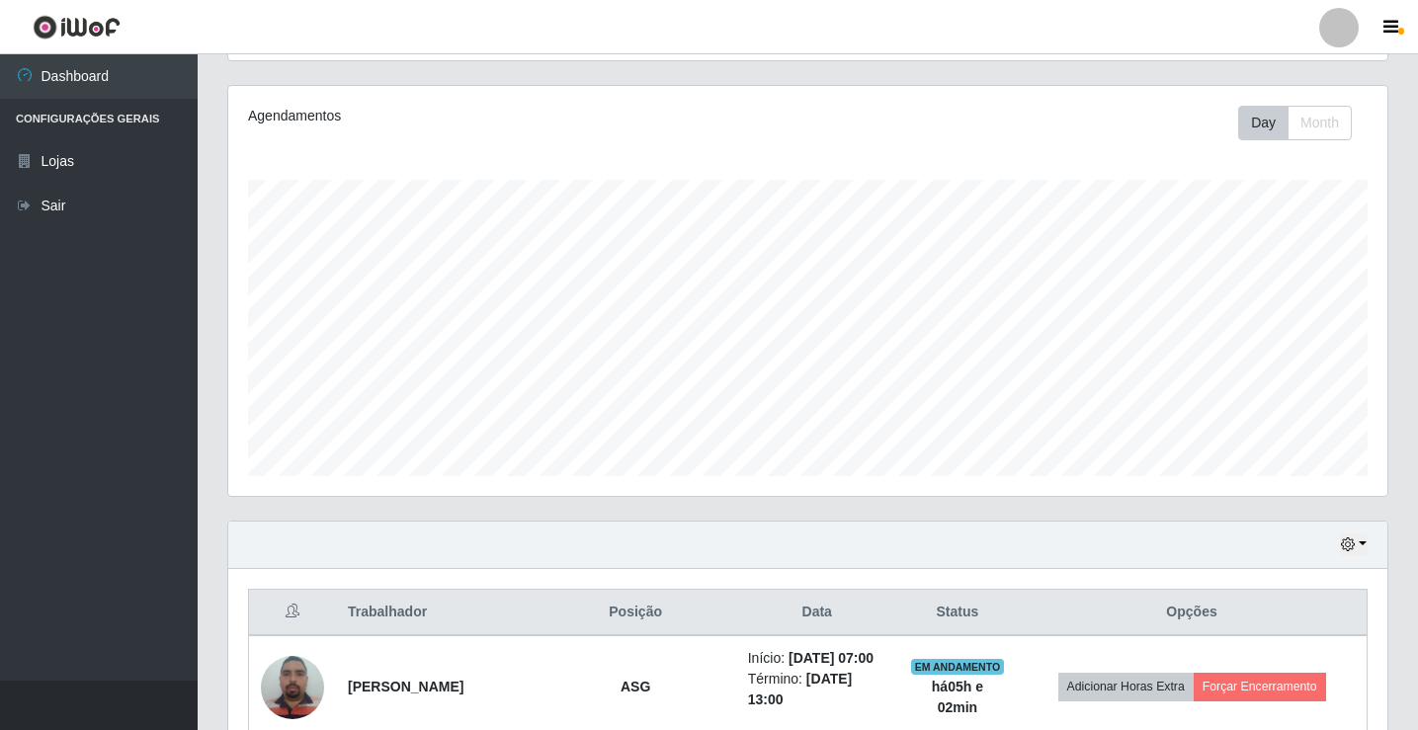
click at [1344, 41] on div at bounding box center [1339, 28] width 40 height 40
click at [1332, 27] on div at bounding box center [1339, 28] width 40 height 40
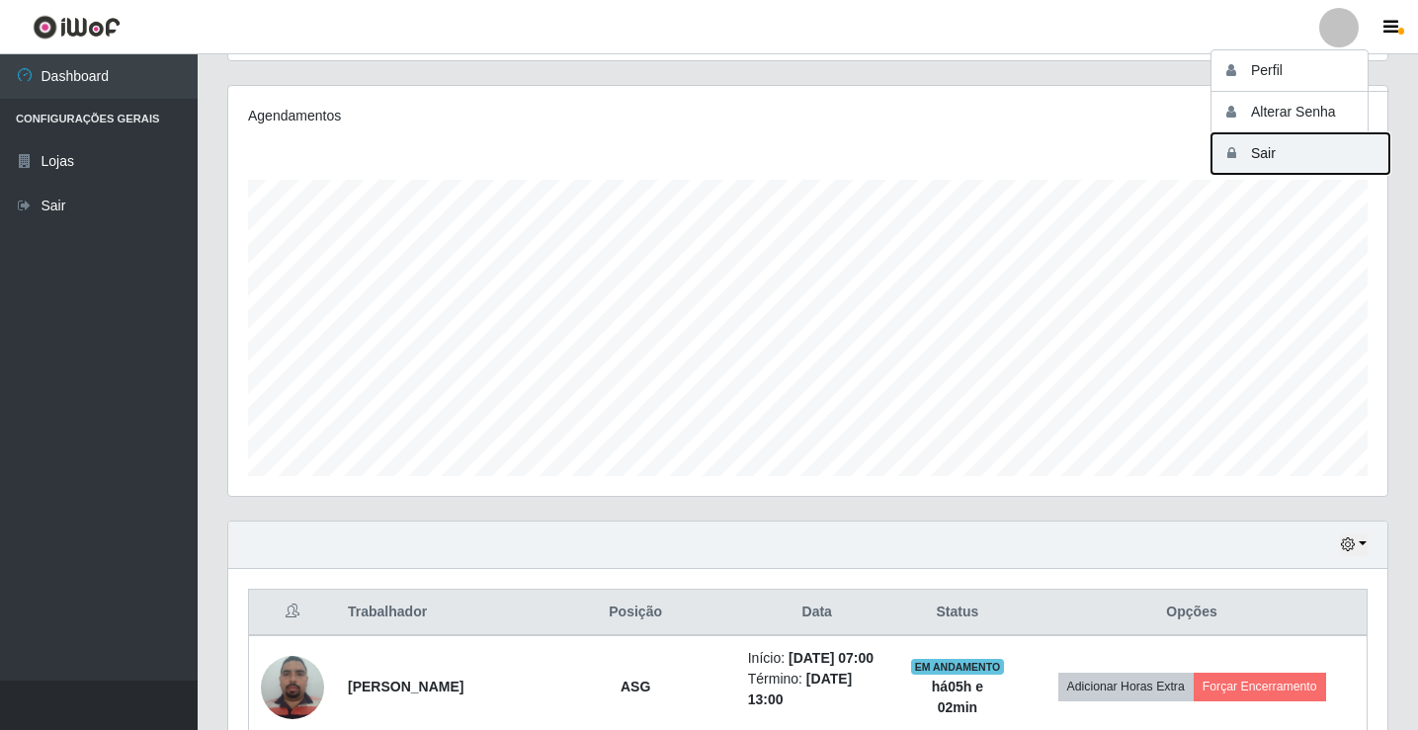
click at [1326, 163] on button "Sair" at bounding box center [1301, 153] width 178 height 41
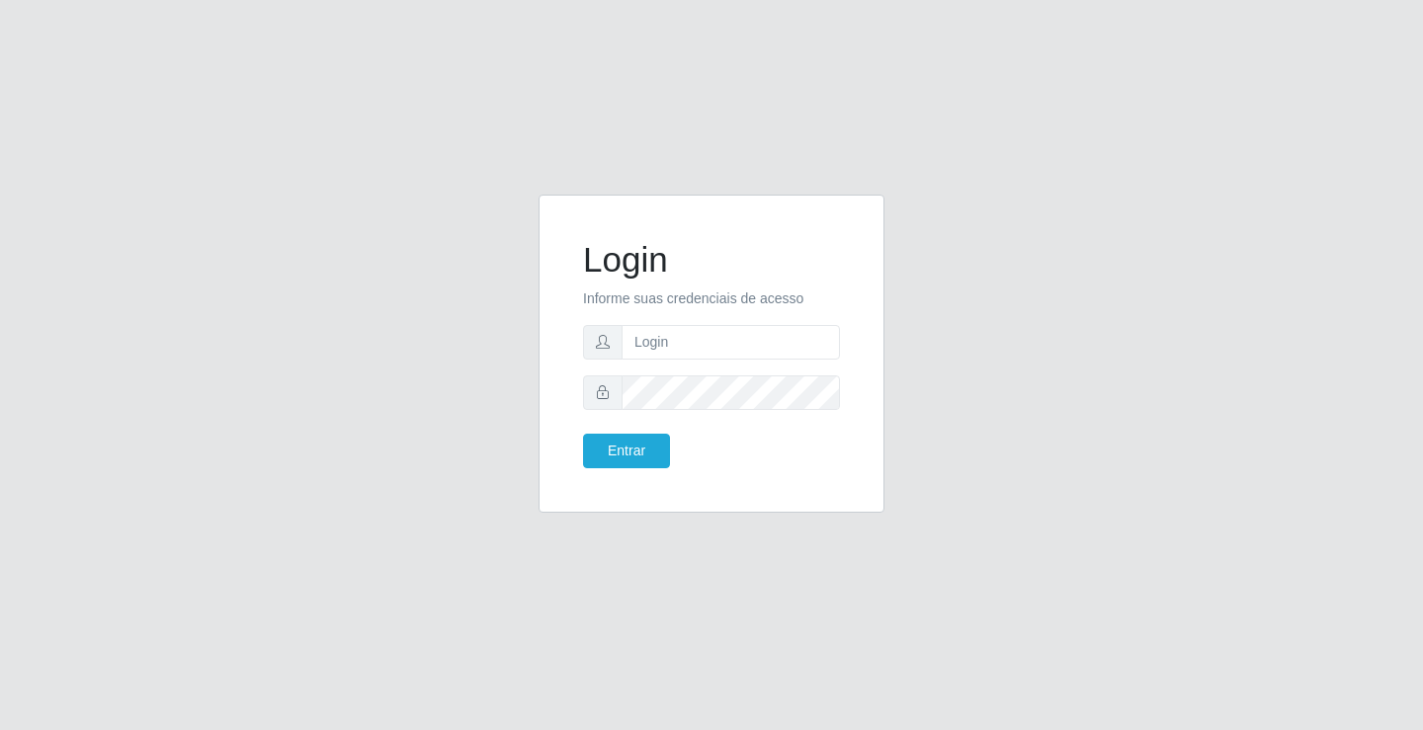
click at [1348, 614] on div "Login Informe suas credenciais de acesso Entrar" at bounding box center [711, 365] width 1423 height 730
drag, startPoint x: 1250, startPoint y: 95, endPoint x: 1246, endPoint y: 117, distance: 22.1
click at [1246, 117] on div "Login Informe suas credenciais de acesso Entrar" at bounding box center [711, 365] width 1423 height 730
click at [762, 352] on input "text" at bounding box center [731, 342] width 218 height 35
type input "aislan@ideal"
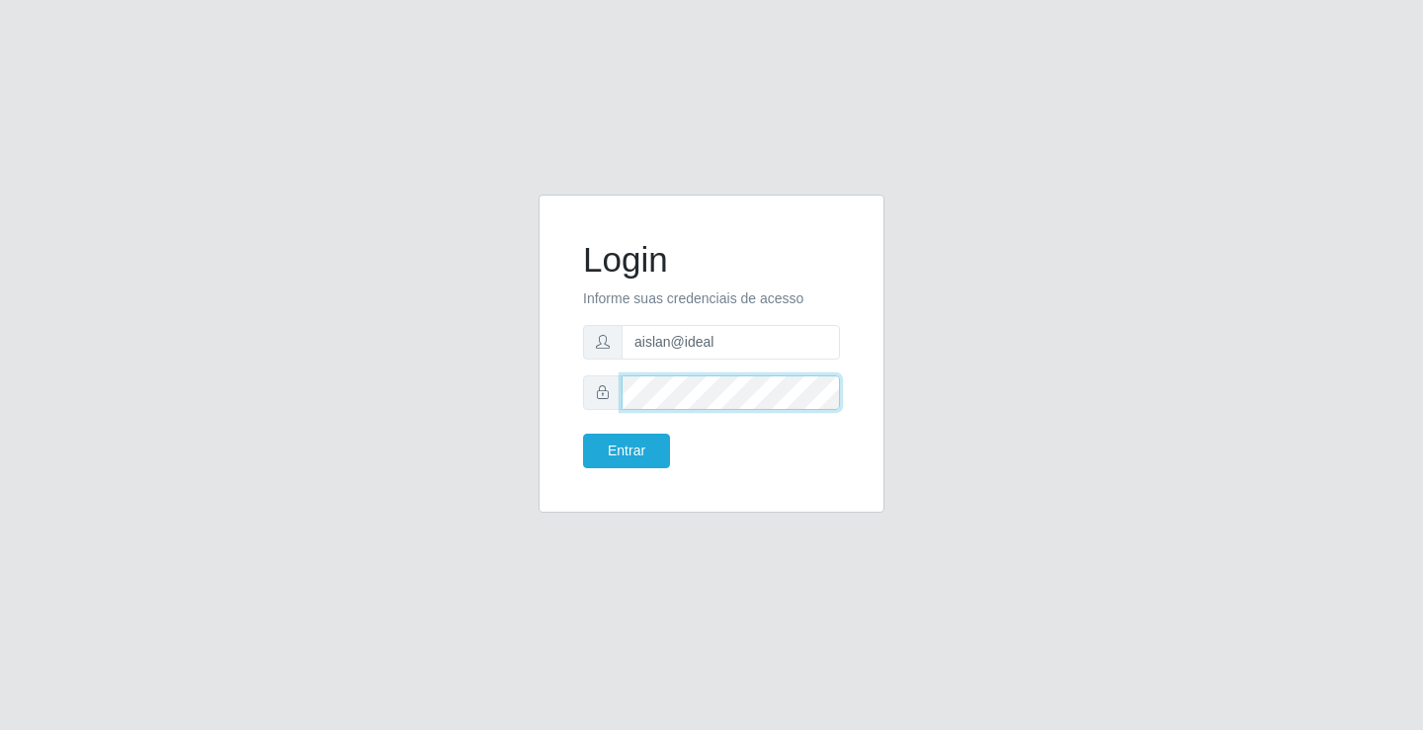
click at [583, 434] on button "Entrar" at bounding box center [626, 451] width 87 height 35
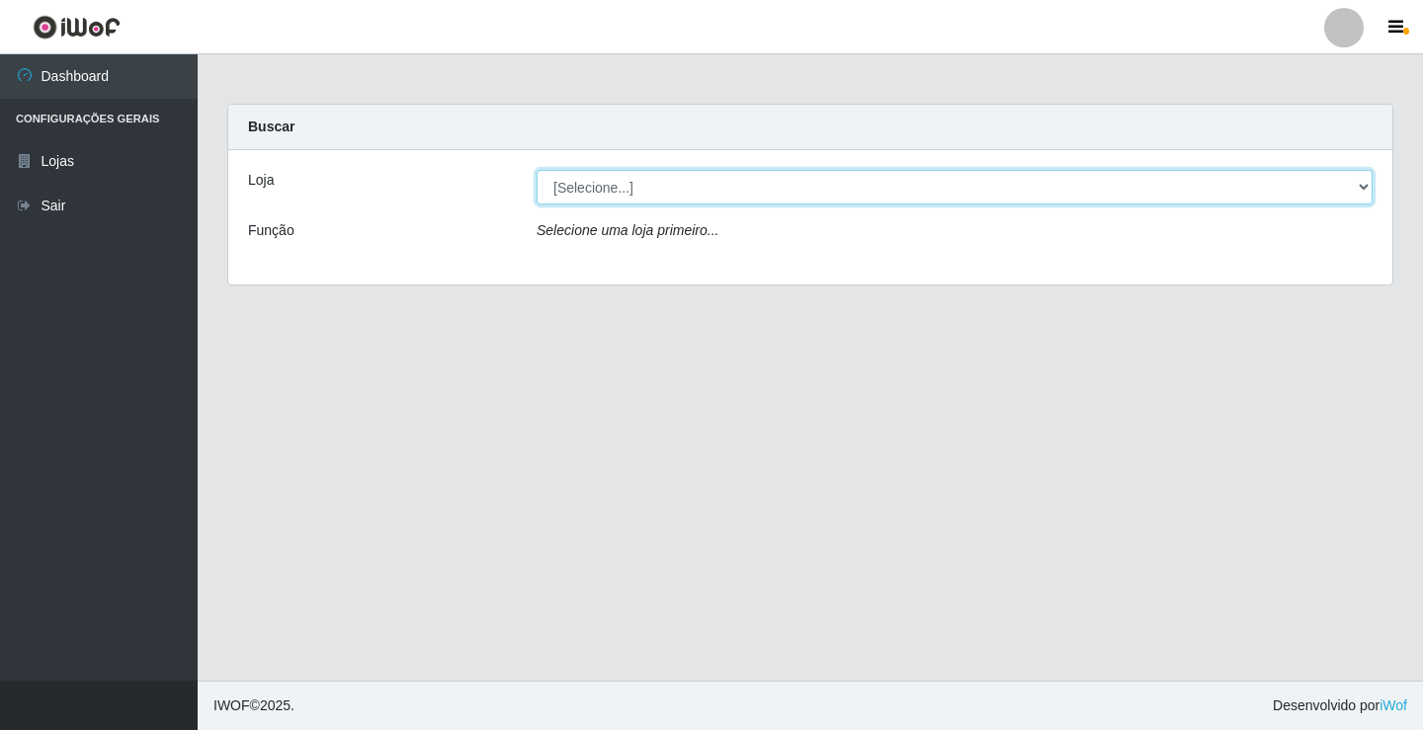
click at [1309, 192] on select "[Selecione...] Ideal - Conceição" at bounding box center [955, 187] width 836 height 35
select select "231"
click at [537, 170] on select "[Selecione...] Ideal - Conceição" at bounding box center [955, 187] width 836 height 35
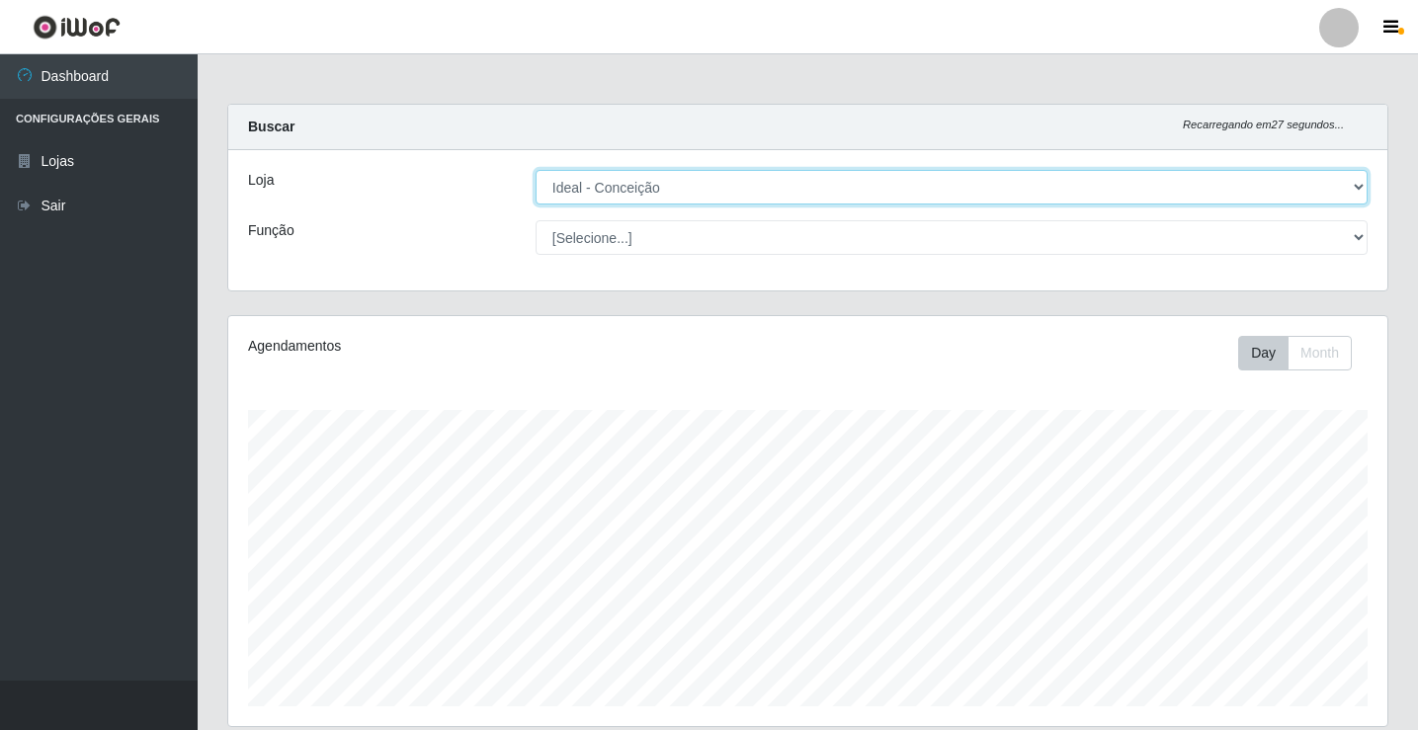
scroll to position [410, 1159]
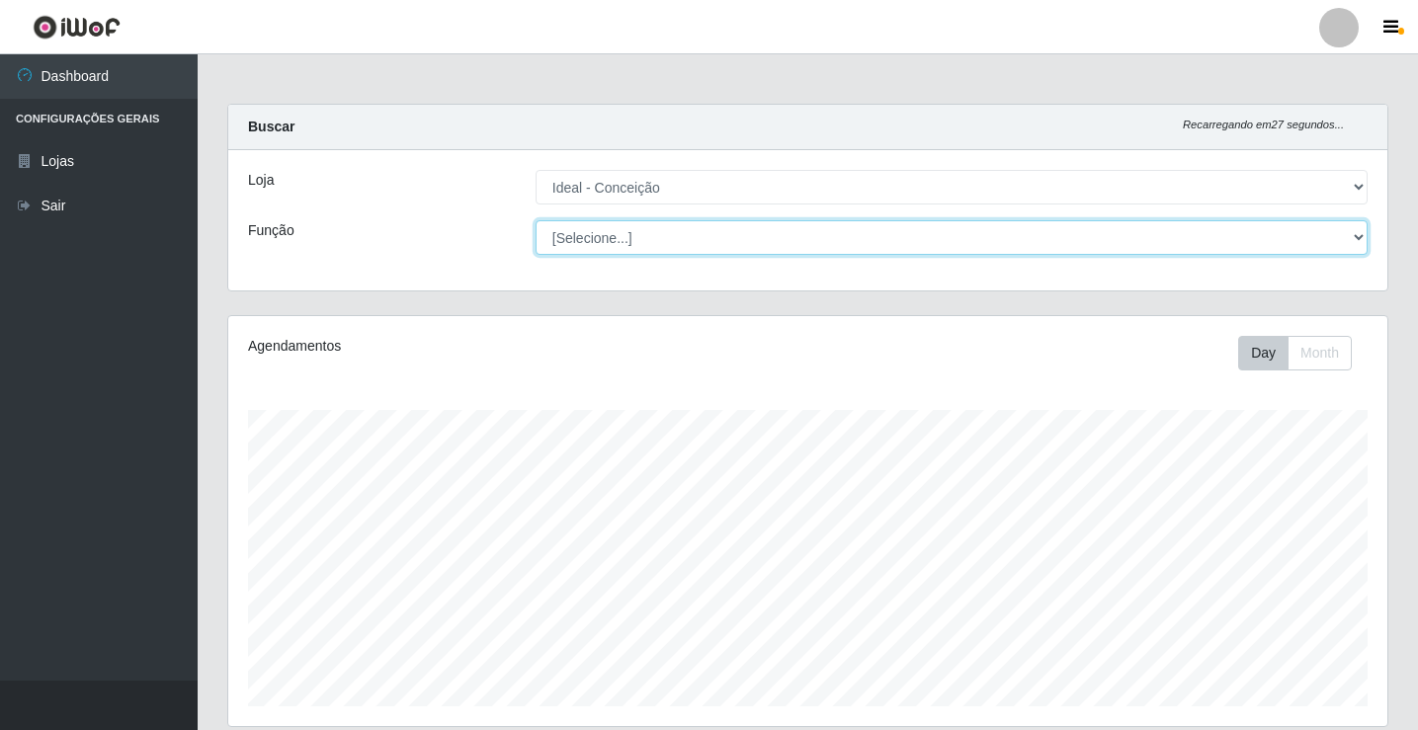
click at [1066, 252] on select "[Selecione...] ASG ASG + ASG ++ Auxiliar de Estacionamento Auxiliar de Estacion…" at bounding box center [952, 237] width 832 height 35
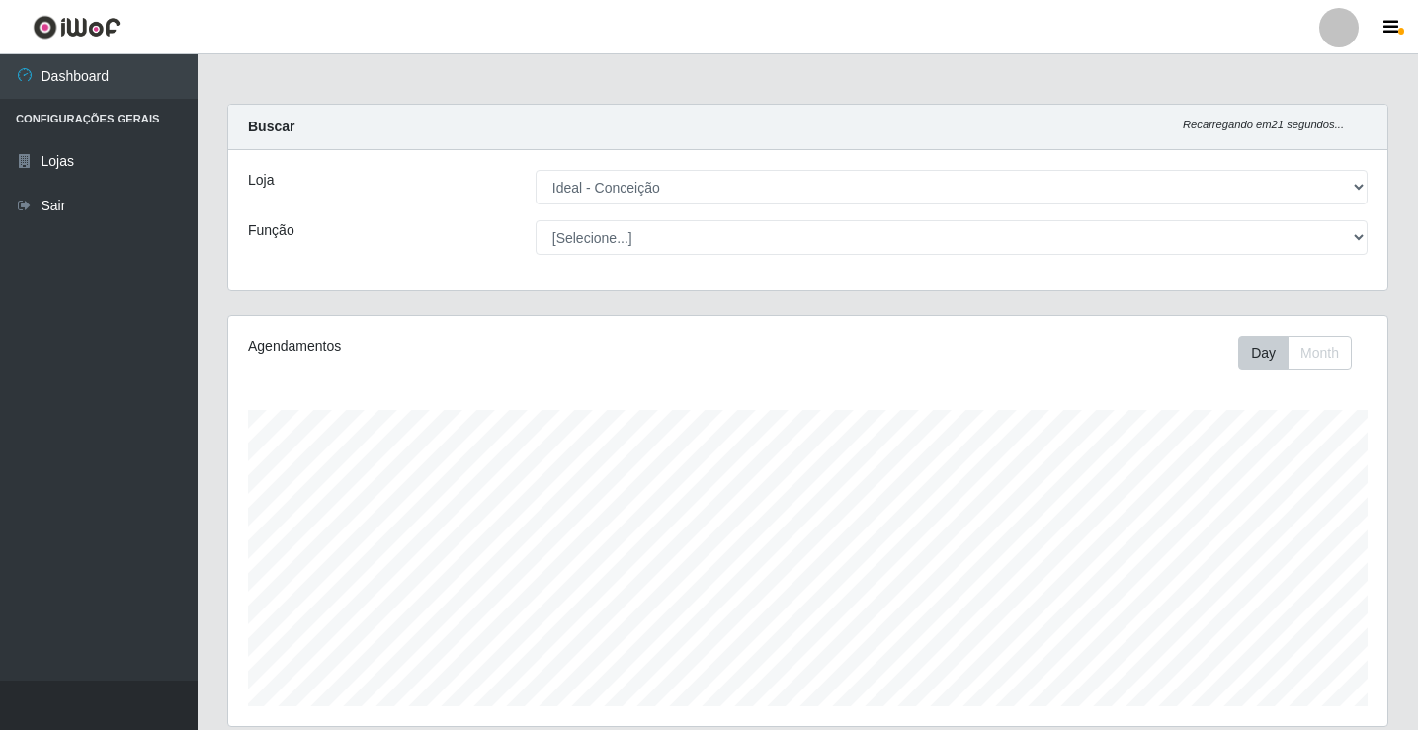
click at [478, 294] on div "Carregando... Buscar Recarregando em 21 segundos... Loja [Selecione...] Ideal -…" at bounding box center [807, 209] width 1191 height 211
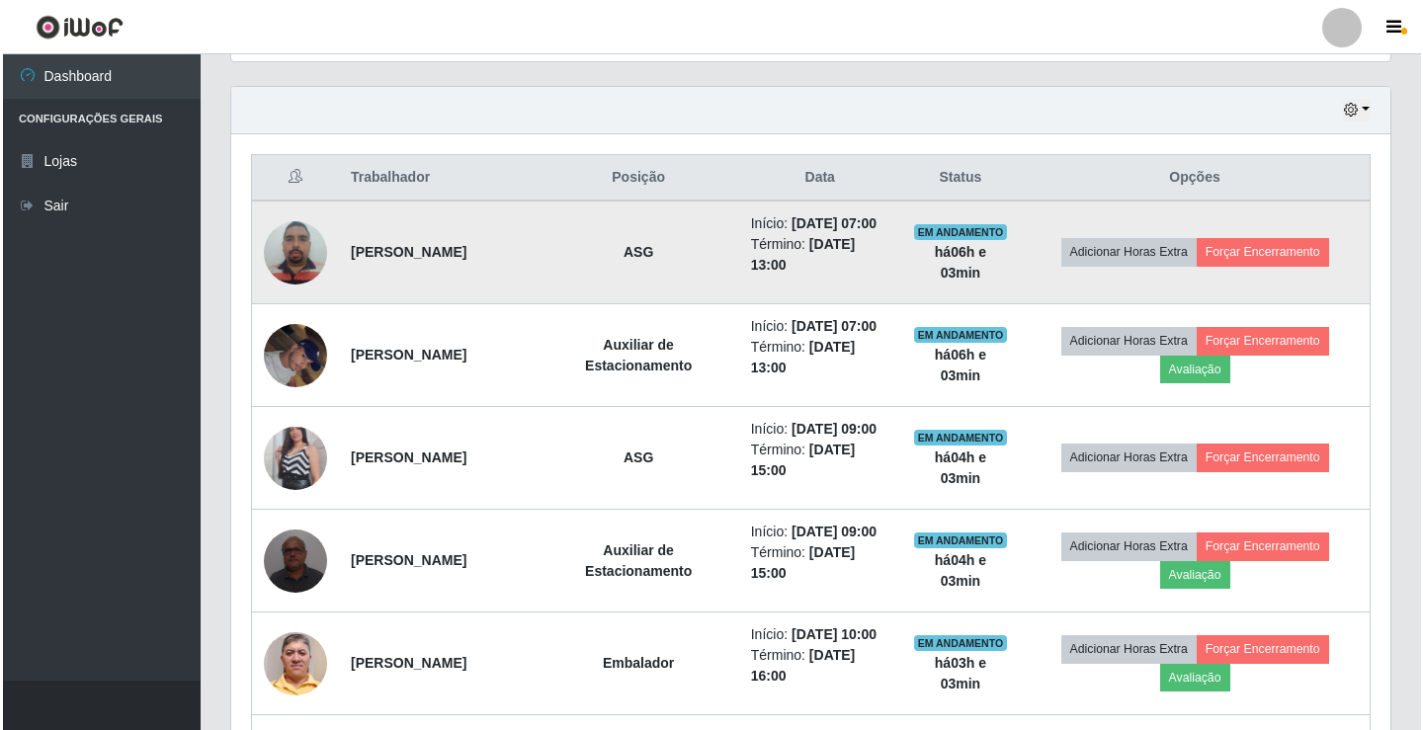
scroll to position [692, 0]
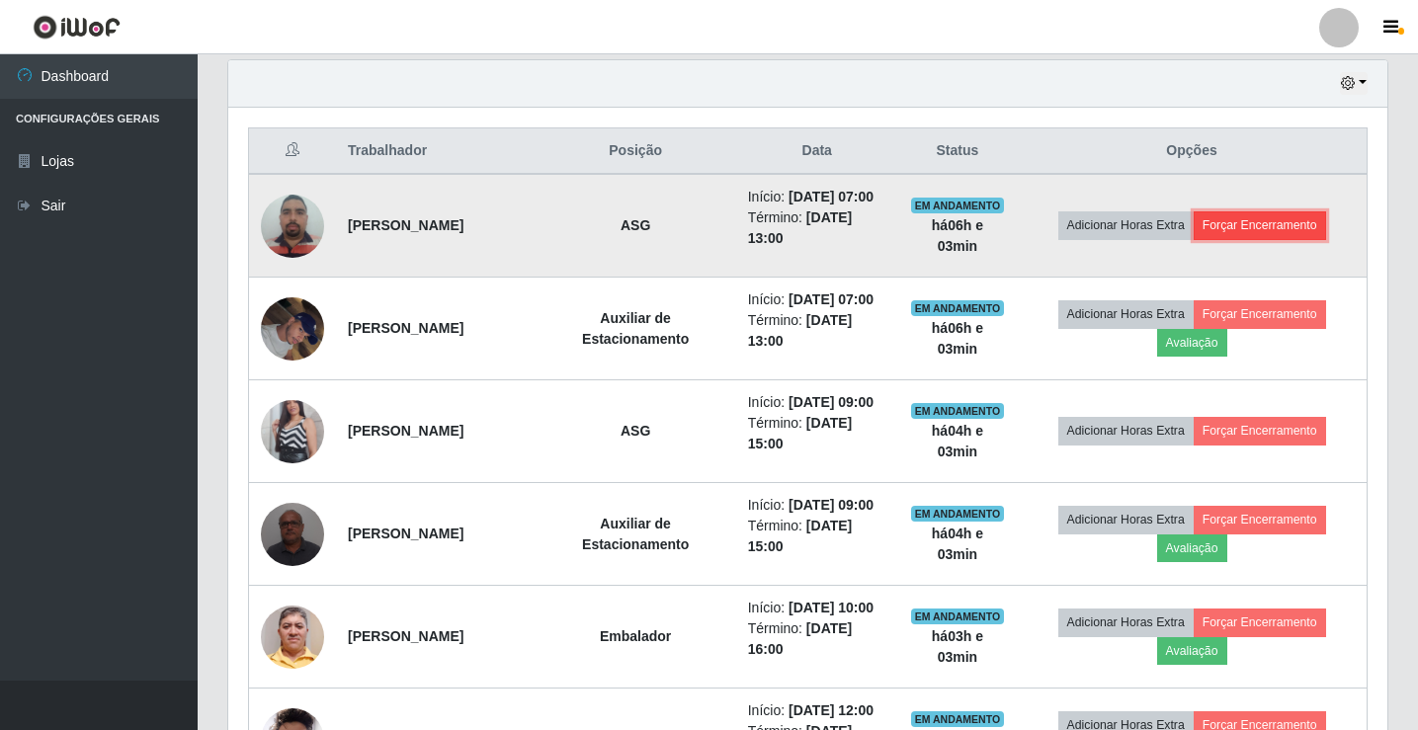
click at [1263, 226] on button "Forçar Encerramento" at bounding box center [1260, 225] width 132 height 28
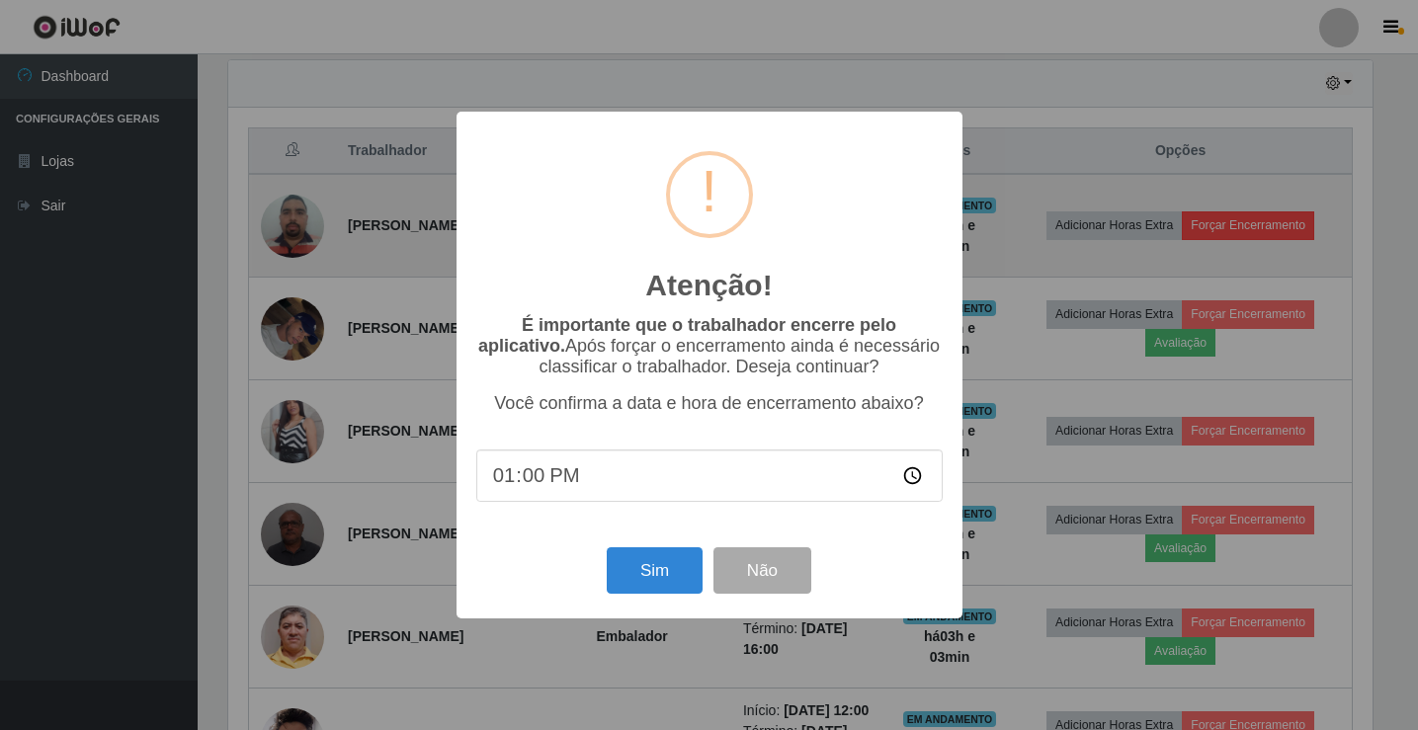
scroll to position [410, 1149]
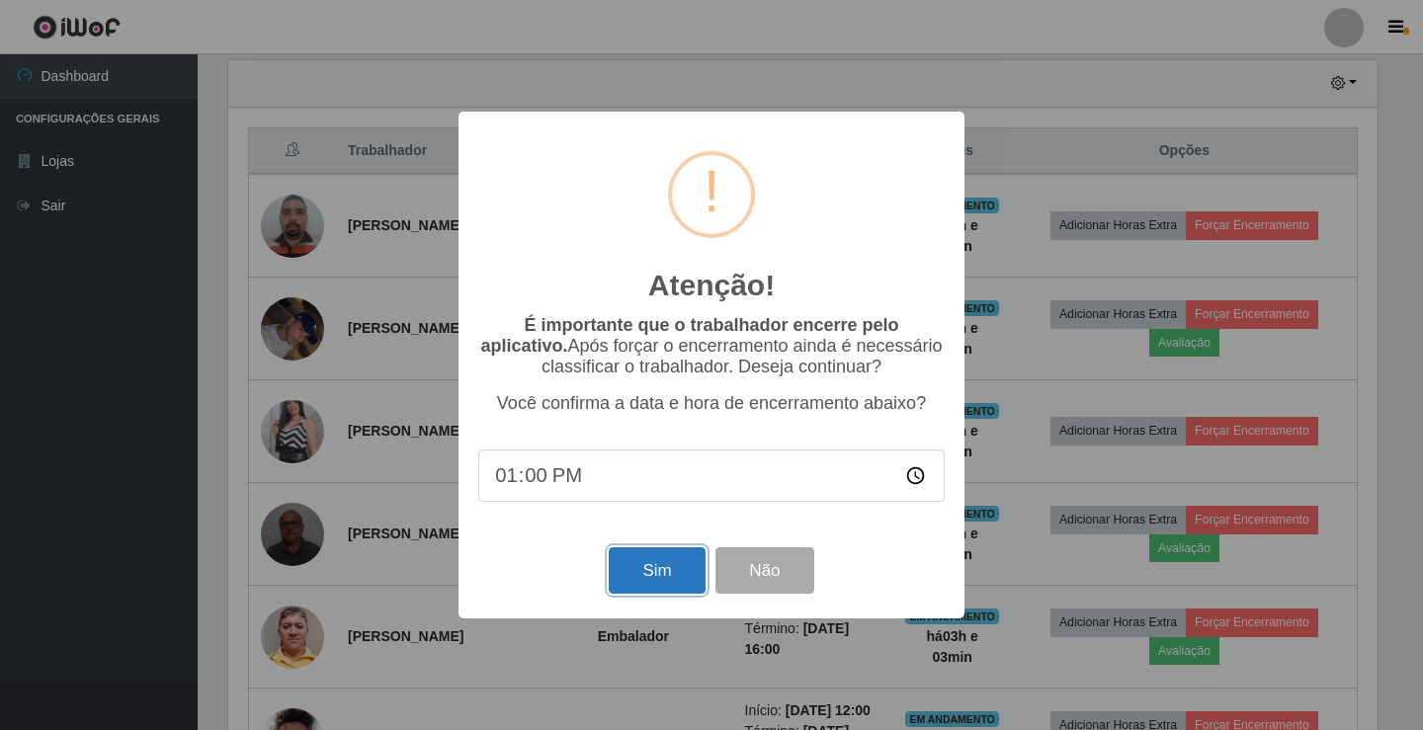
click at [663, 564] on button "Sim" at bounding box center [657, 570] width 96 height 46
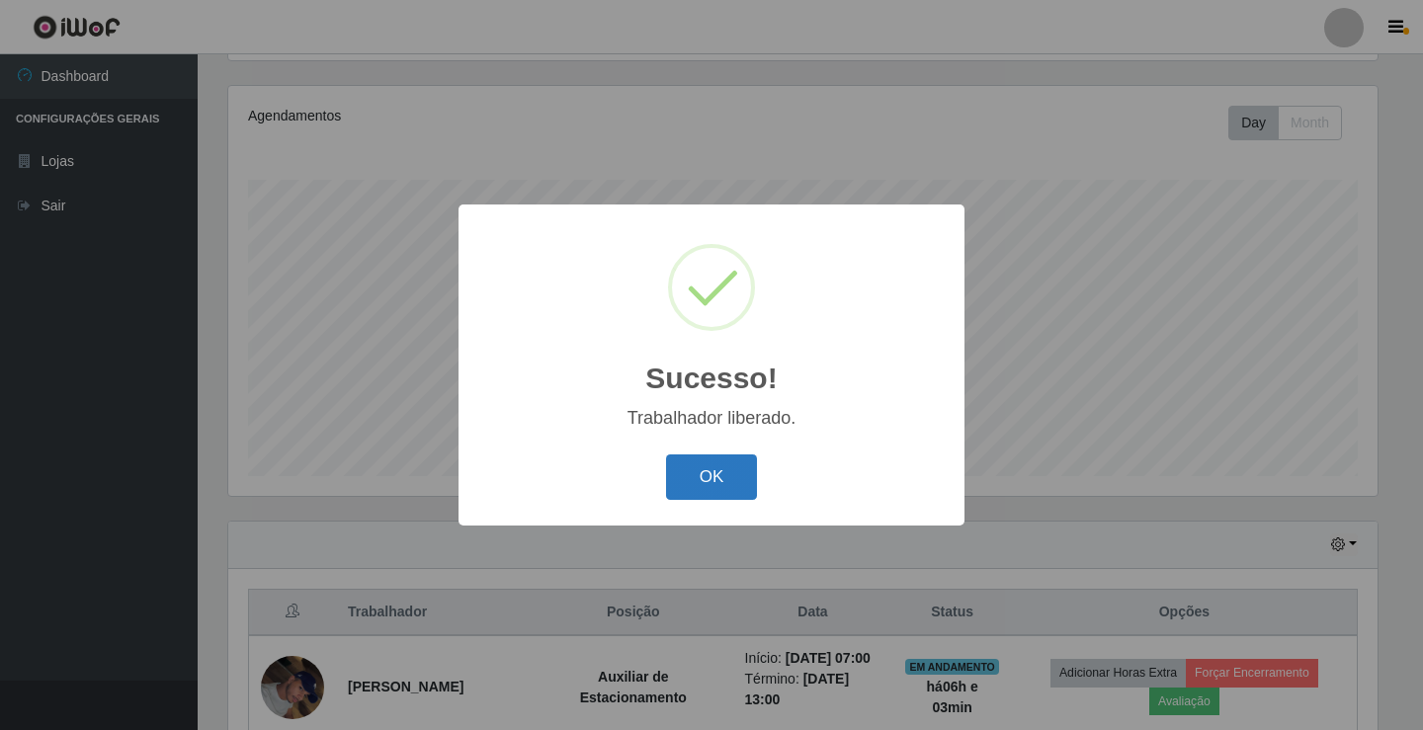
click at [710, 486] on button "OK" at bounding box center [712, 478] width 92 height 46
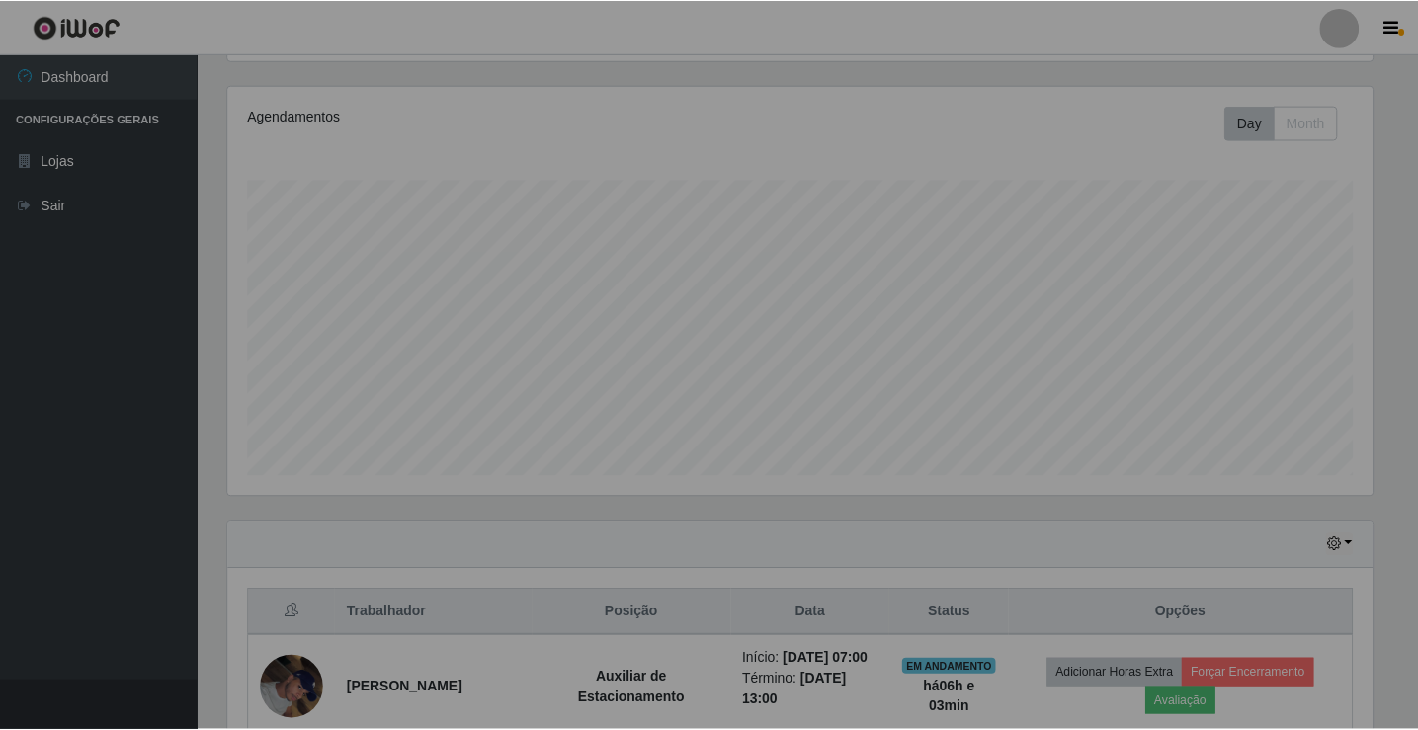
scroll to position [410, 1159]
